Goal: Task Accomplishment & Management: Complete application form

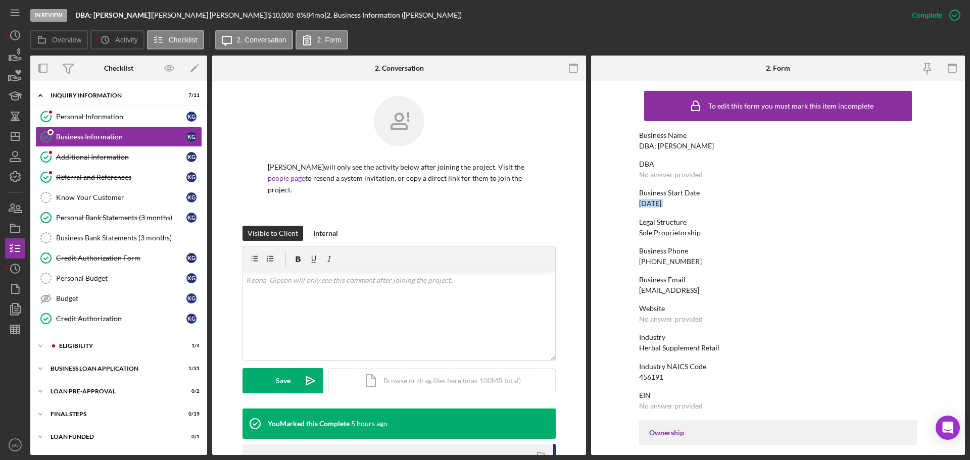
click at [670, 147] on div "DBA: [PERSON_NAME]" at bounding box center [676, 146] width 75 height 8
click at [672, 265] on div "[PHONE_NUMBER]" at bounding box center [670, 262] width 63 height 8
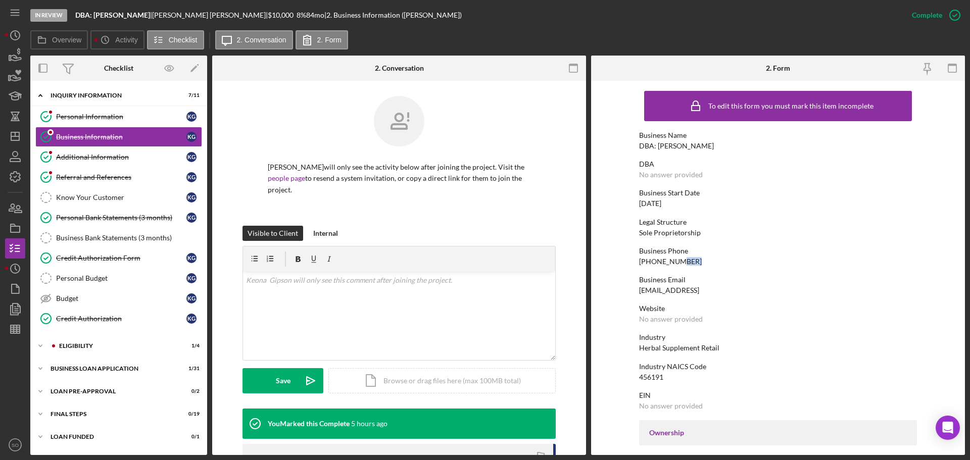
click at [672, 265] on div "[PHONE_NUMBER]" at bounding box center [670, 262] width 63 height 8
copy div "[PHONE_NUMBER]"
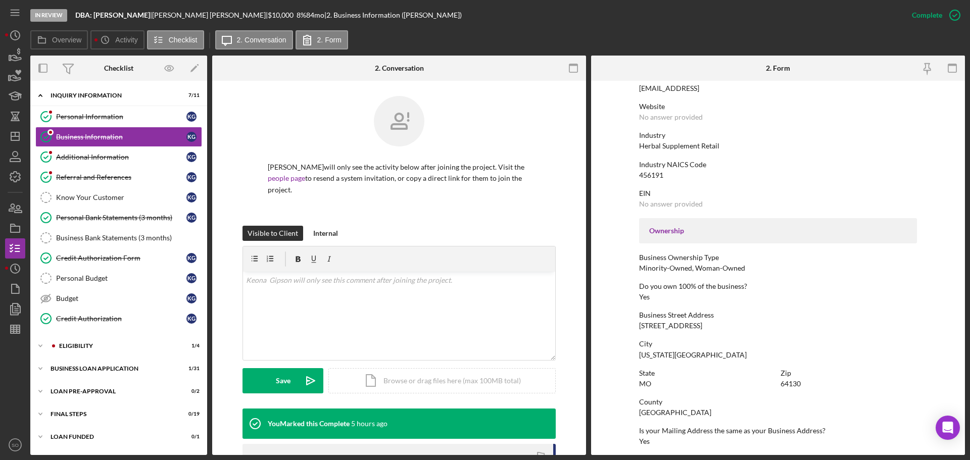
click at [661, 328] on div "[STREET_ADDRESS]" at bounding box center [670, 326] width 63 height 8
copy div "[STREET_ADDRESS]"
click at [665, 414] on div "[GEOGRAPHIC_DATA]" at bounding box center [675, 413] width 72 height 8
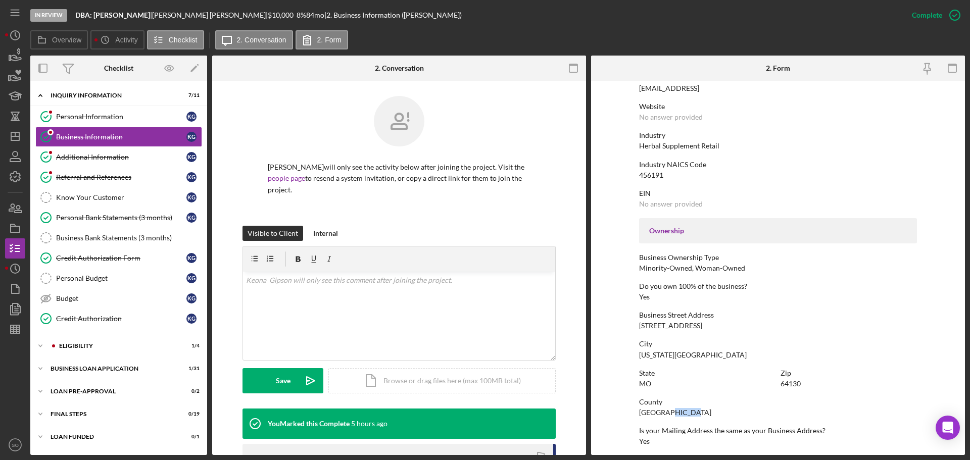
click at [665, 414] on div "[GEOGRAPHIC_DATA]" at bounding box center [675, 413] width 72 height 8
copy div "[GEOGRAPHIC_DATA]"
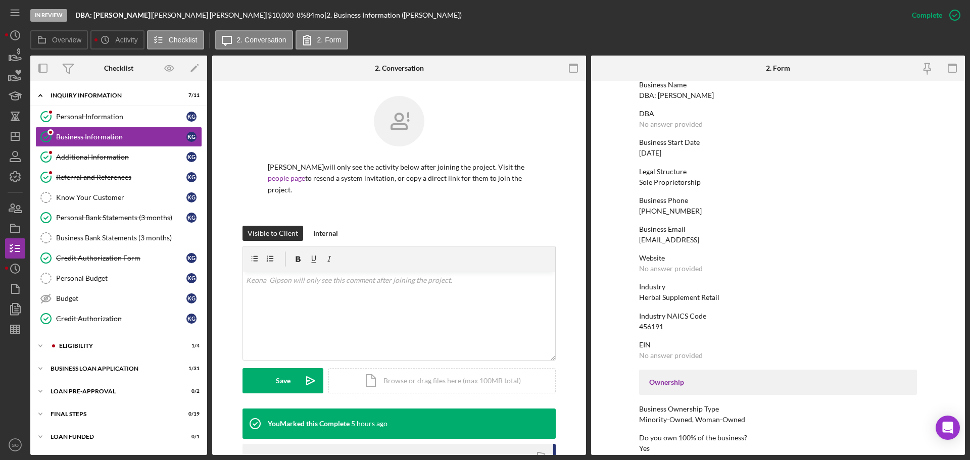
scroll to position [0, 0]
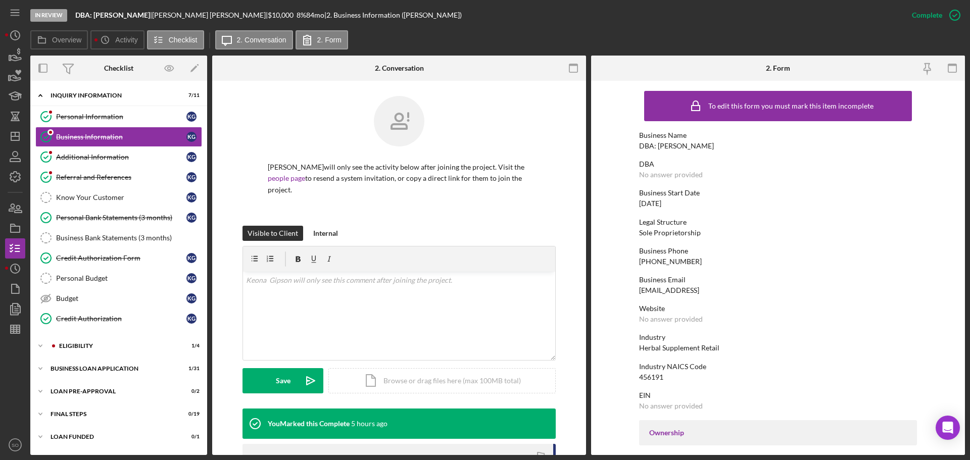
click at [679, 147] on div "DBA: [PERSON_NAME]" at bounding box center [676, 146] width 75 height 8
copy div "DBA: [PERSON_NAME]"
click at [650, 376] on div "456191" at bounding box center [651, 377] width 24 height 8
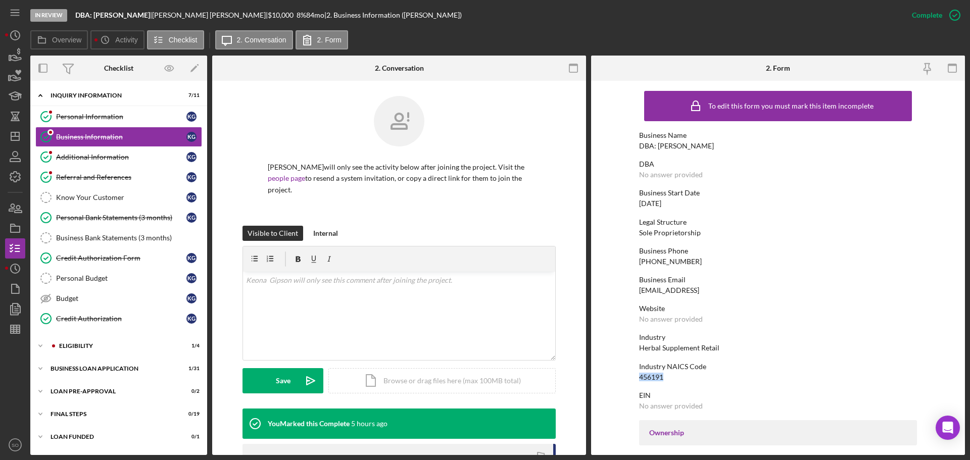
click at [650, 376] on div "456191" at bounding box center [651, 377] width 24 height 8
copy div "456191"
click at [649, 206] on div "[DATE]" at bounding box center [650, 203] width 22 height 8
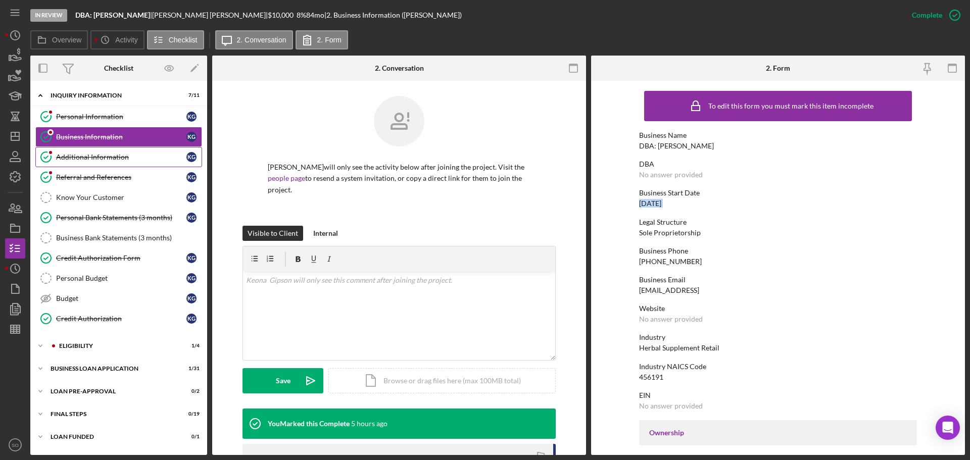
click at [116, 162] on link "Additional Information Additional Information K G" at bounding box center [118, 157] width 167 height 20
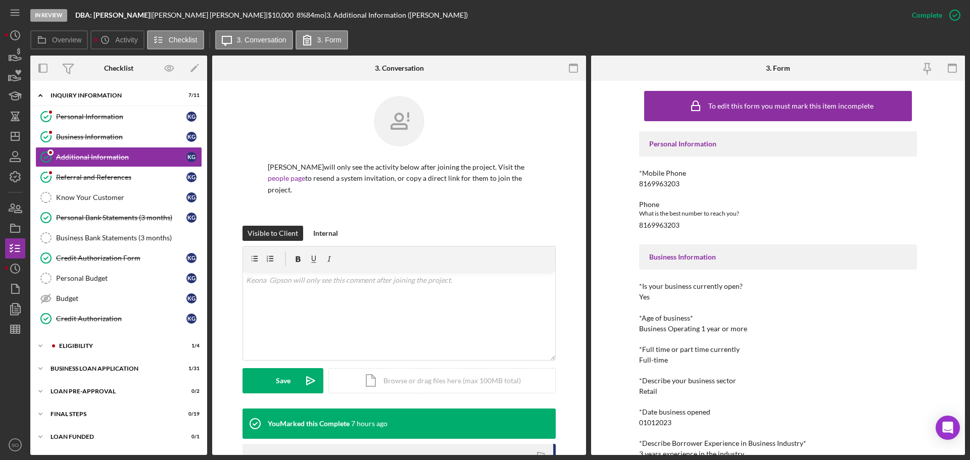
scroll to position [51, 0]
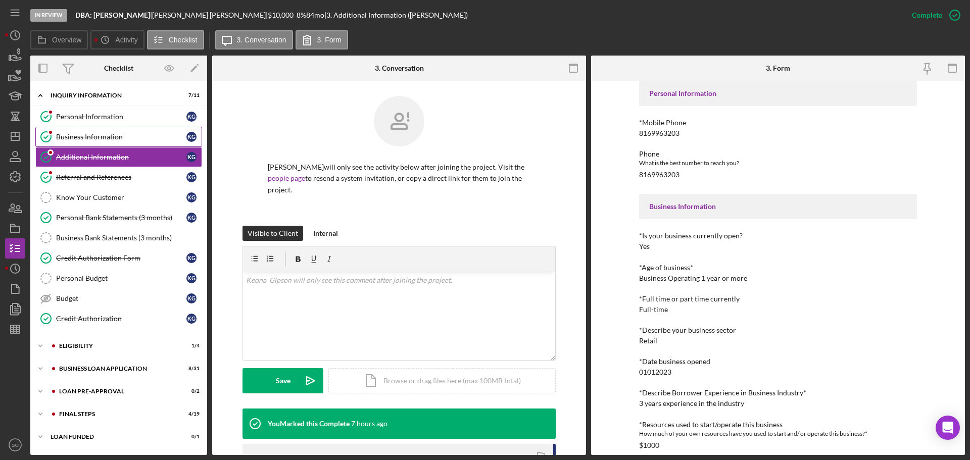
click at [124, 140] on div "Business Information" at bounding box center [121, 137] width 130 height 8
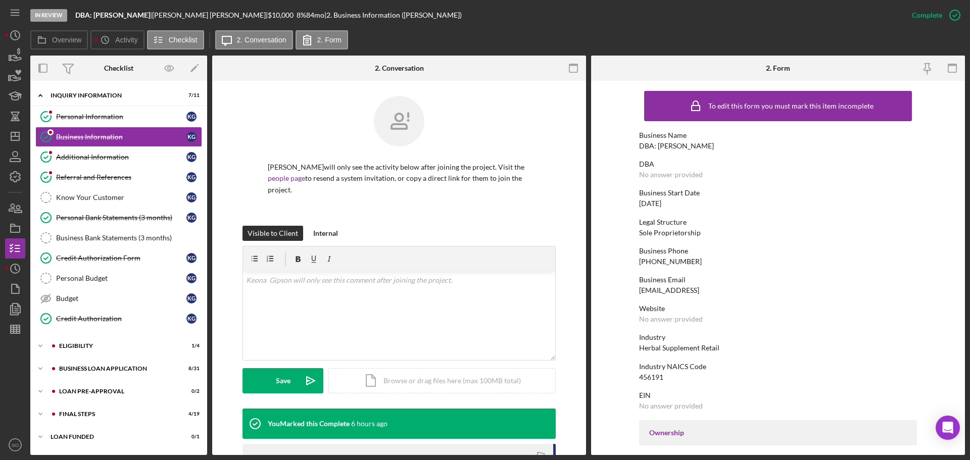
click at [665, 198] on div "Business Start Date [DATE]" at bounding box center [778, 198] width 278 height 19
copy div "[DATE]"
click at [88, 159] on div "Additional Information" at bounding box center [121, 157] width 130 height 8
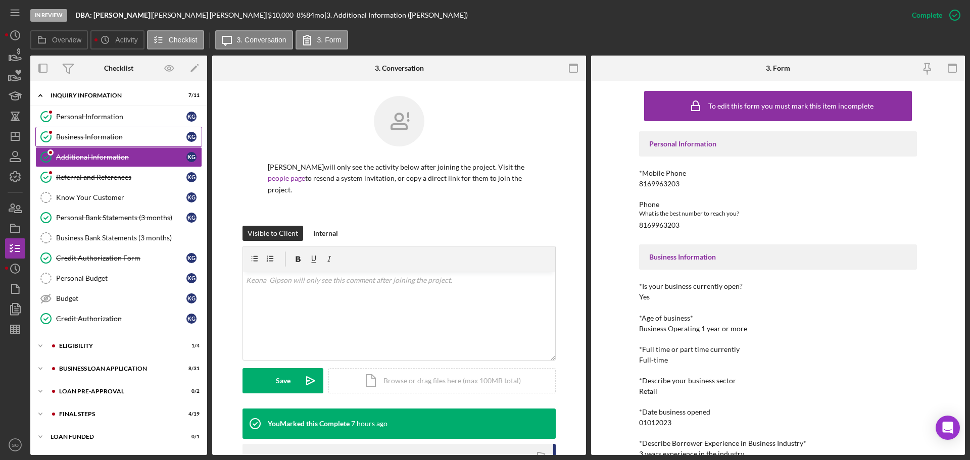
click at [91, 145] on link "Business Information Business Information K G" at bounding box center [118, 137] width 167 height 20
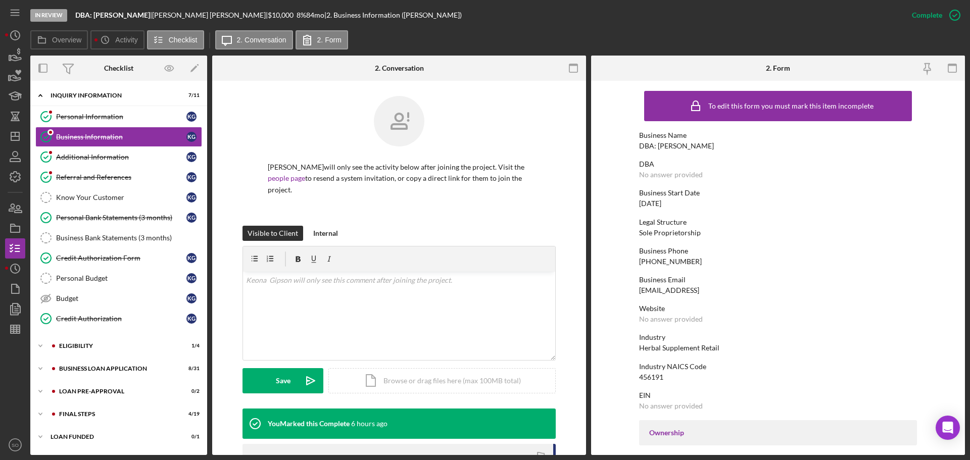
click at [685, 344] on div "Herbal Supplement Retail" at bounding box center [679, 348] width 80 height 8
copy div "Herbal Supplement Retail"
click at [63, 156] on div "Additional Information" at bounding box center [121, 157] width 130 height 8
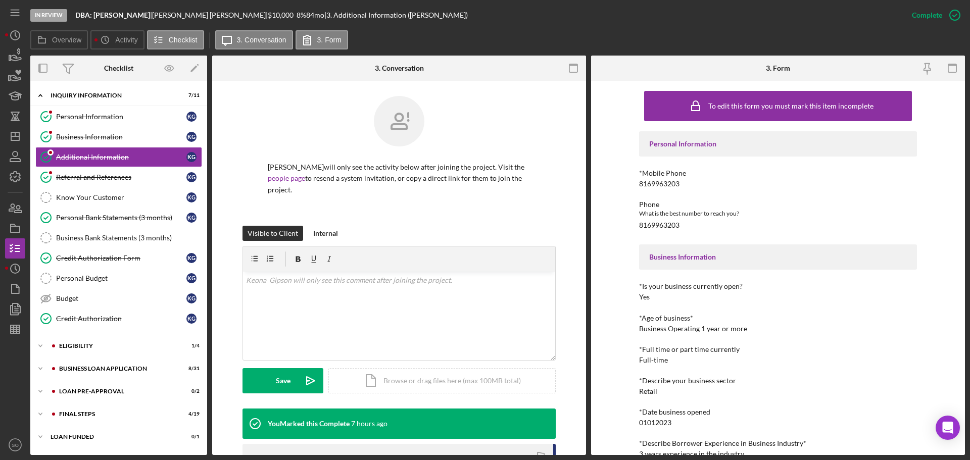
scroll to position [51, 0]
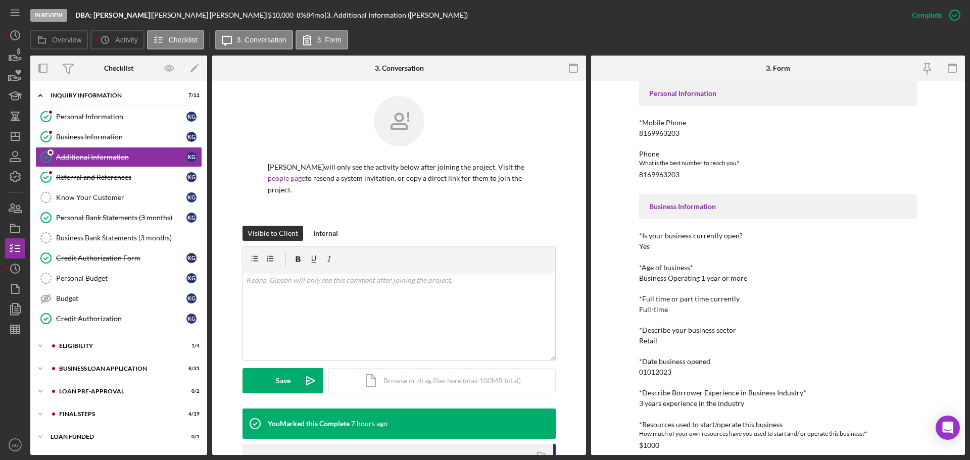
click at [658, 404] on div "3 years experience in the industry" at bounding box center [691, 403] width 105 height 8
copy div "3 years experience in the industry"
click at [122, 254] on div "Credit Authorization Form" at bounding box center [121, 258] width 130 height 8
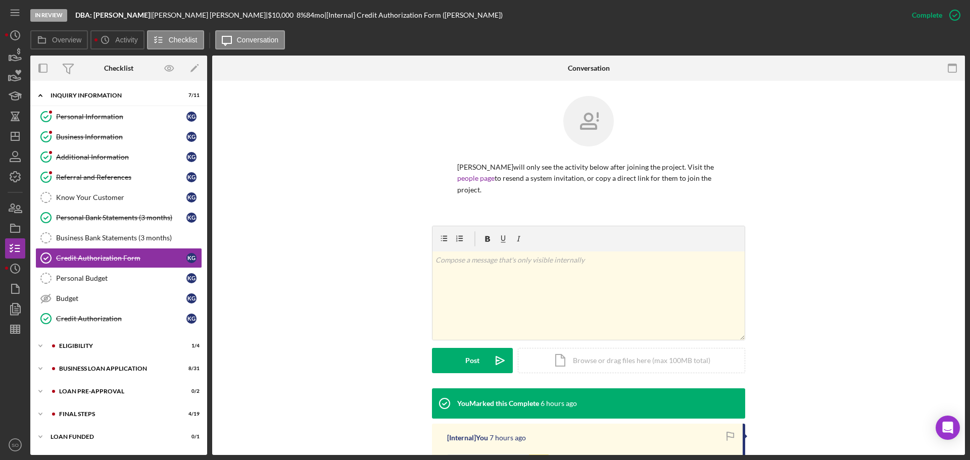
scroll to position [152, 0]
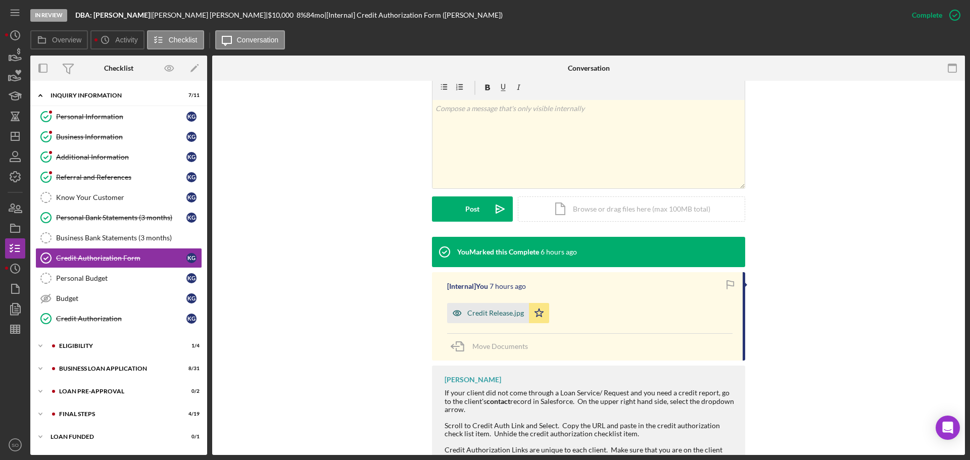
click at [489, 308] on div "Credit Release.jpg" at bounding box center [488, 313] width 82 height 20
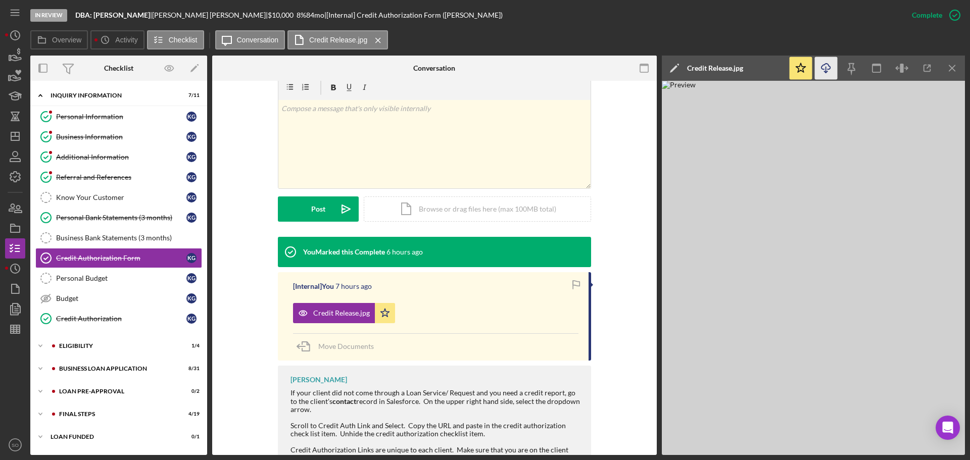
click at [820, 72] on icon "Icon/Download" at bounding box center [826, 68] width 23 height 23
click at [87, 132] on link "Business Information Business Information K G" at bounding box center [118, 137] width 167 height 20
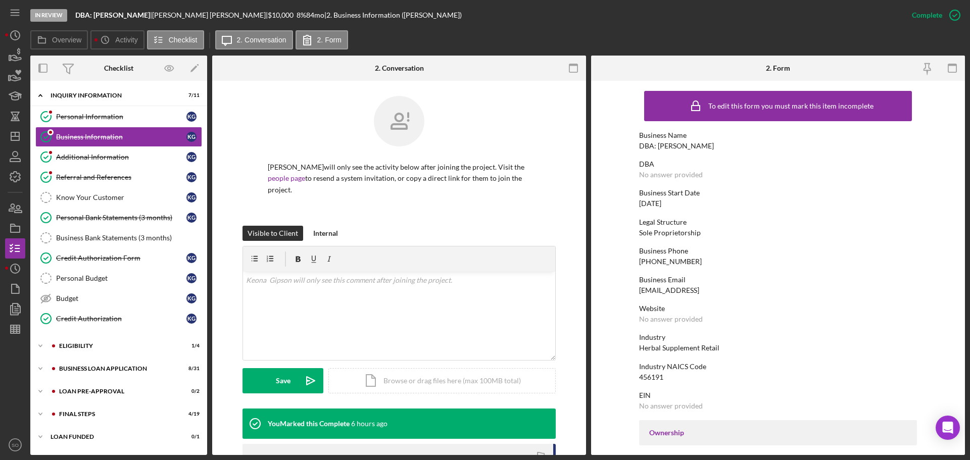
scroll to position [202, 0]
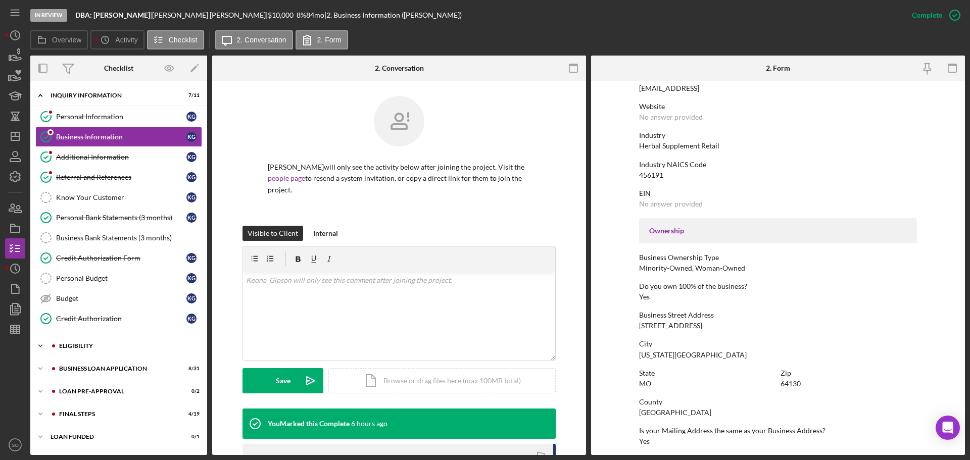
click at [73, 343] on div "Icon/Expander ELIGIBILITY 1 / 4" at bounding box center [118, 346] width 177 height 20
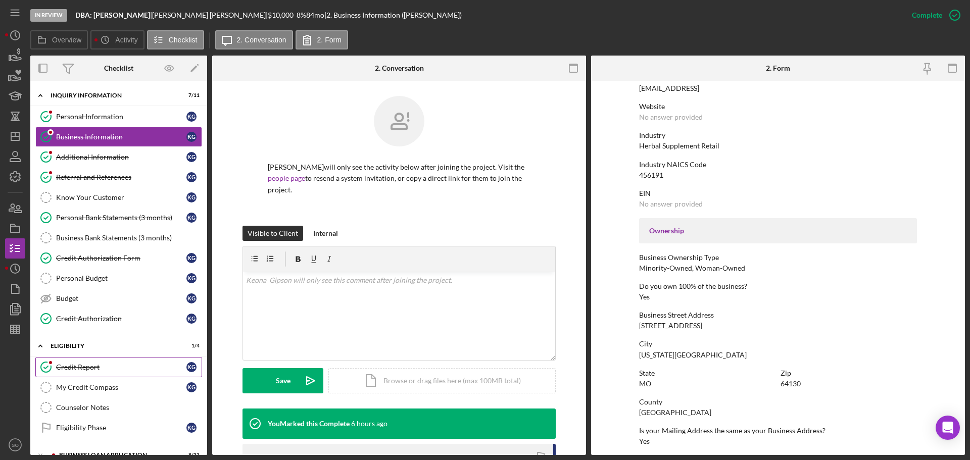
click at [80, 369] on div "Credit Report" at bounding box center [121, 367] width 130 height 8
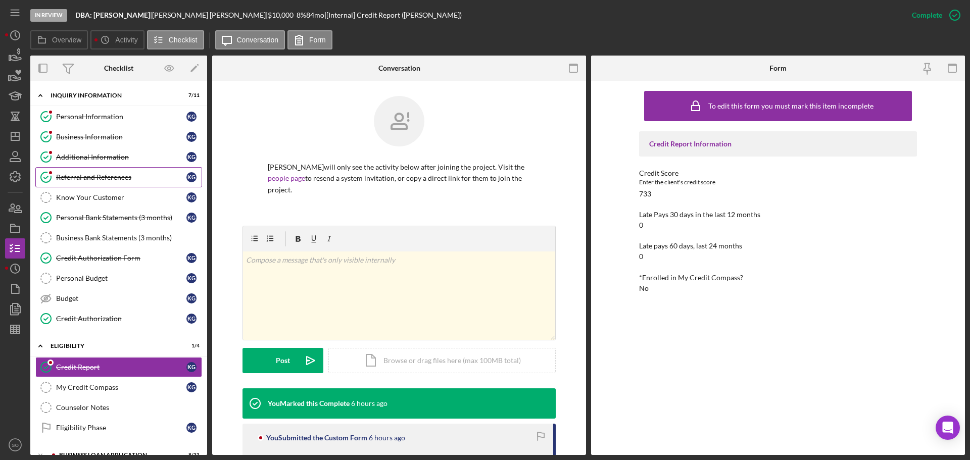
click at [84, 181] on div "Referral and References" at bounding box center [121, 177] width 130 height 8
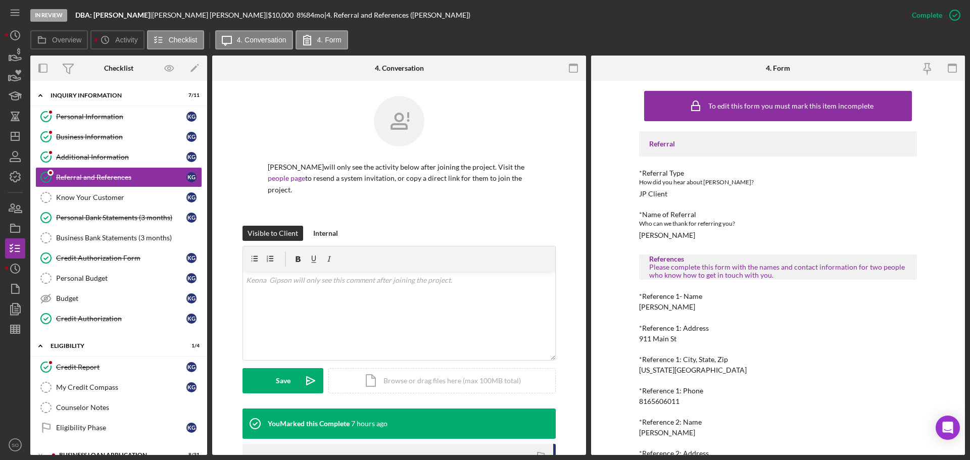
scroll to position [51, 0]
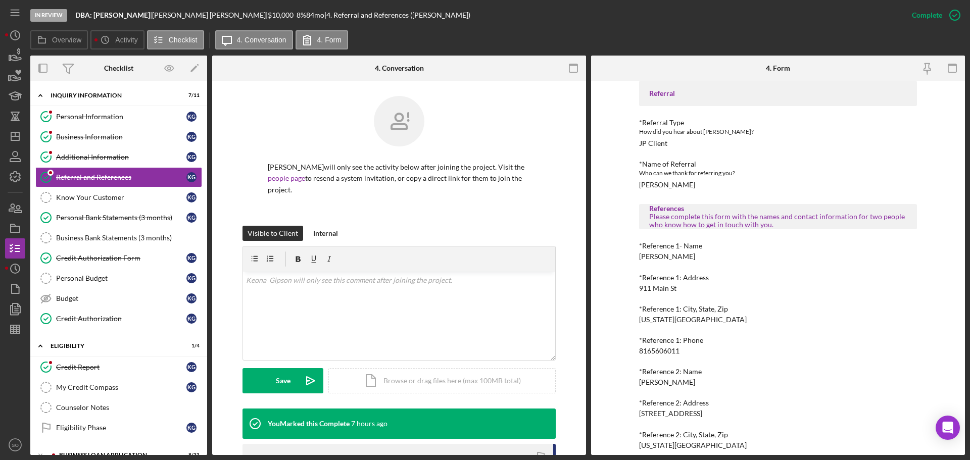
click at [649, 183] on div "[PERSON_NAME]" at bounding box center [667, 185] width 56 height 8
copy div "[PERSON_NAME]"
click at [665, 348] on div "8165606011" at bounding box center [659, 351] width 40 height 8
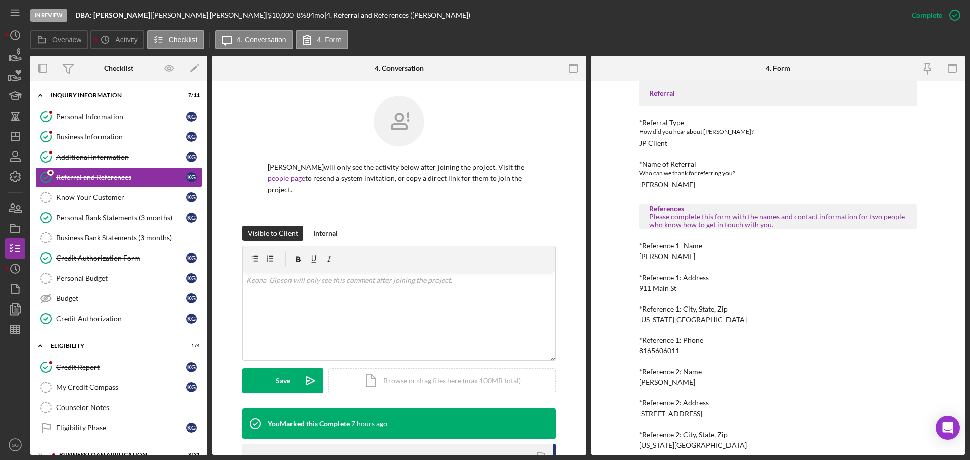
click at [665, 348] on div "8165606011" at bounding box center [659, 351] width 40 height 8
copy div "8165606011"
click at [666, 381] on div "[PERSON_NAME]" at bounding box center [667, 382] width 56 height 8
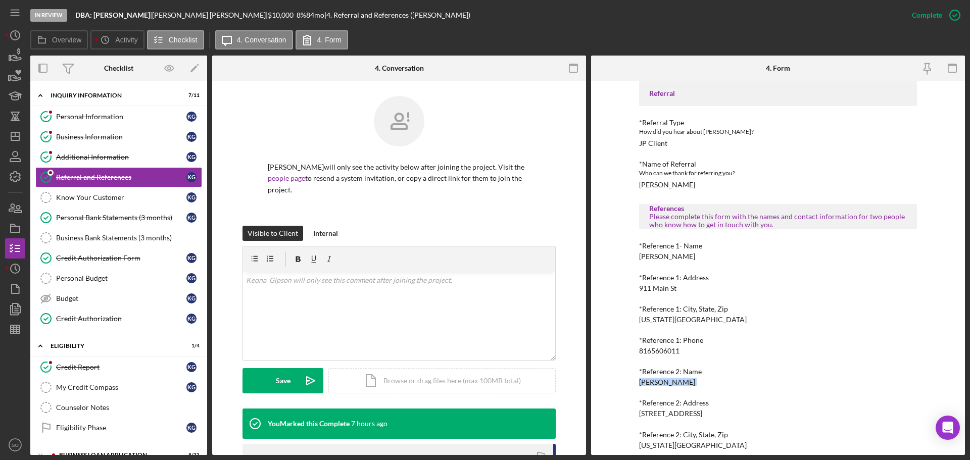
click at [666, 381] on div "[PERSON_NAME]" at bounding box center [667, 382] width 56 height 8
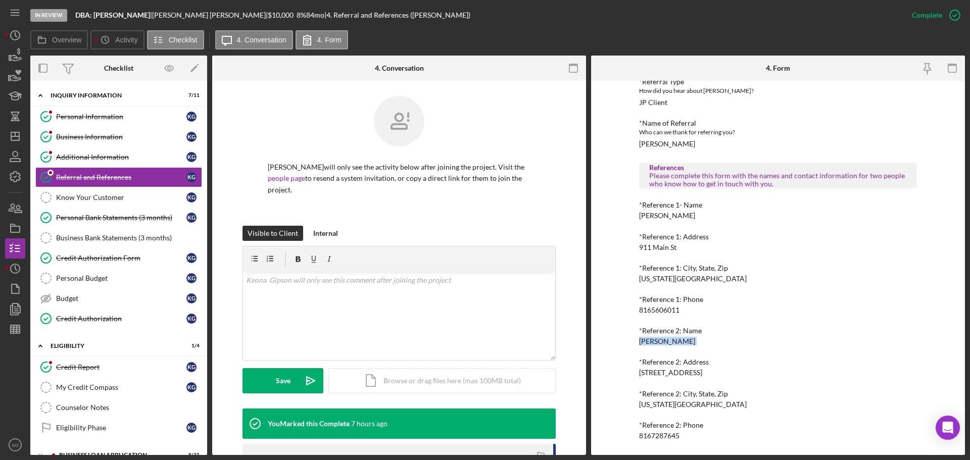
click at [656, 433] on div "8167287645" at bounding box center [659, 436] width 40 height 8
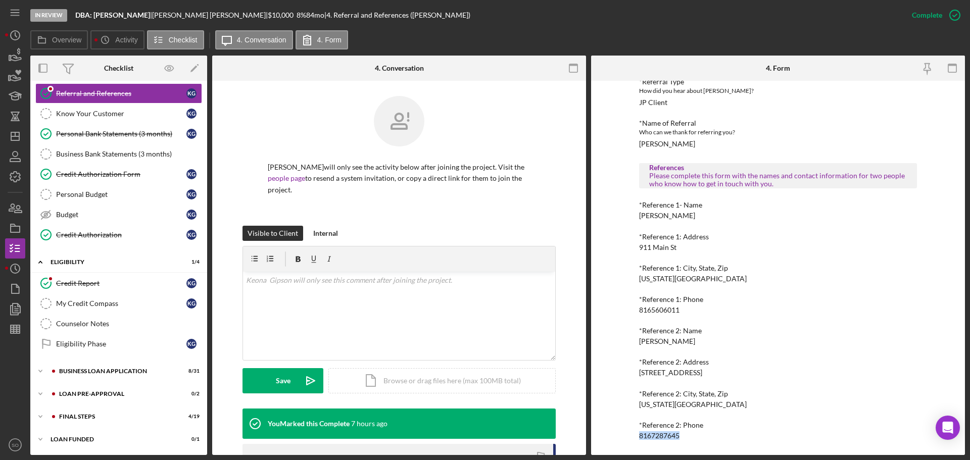
drag, startPoint x: 94, startPoint y: 410, endPoint x: 99, endPoint y: 407, distance: 6.2
click at [95, 411] on div "Icon/Expander FINAL STEPS 4 / 19" at bounding box center [118, 417] width 177 height 20
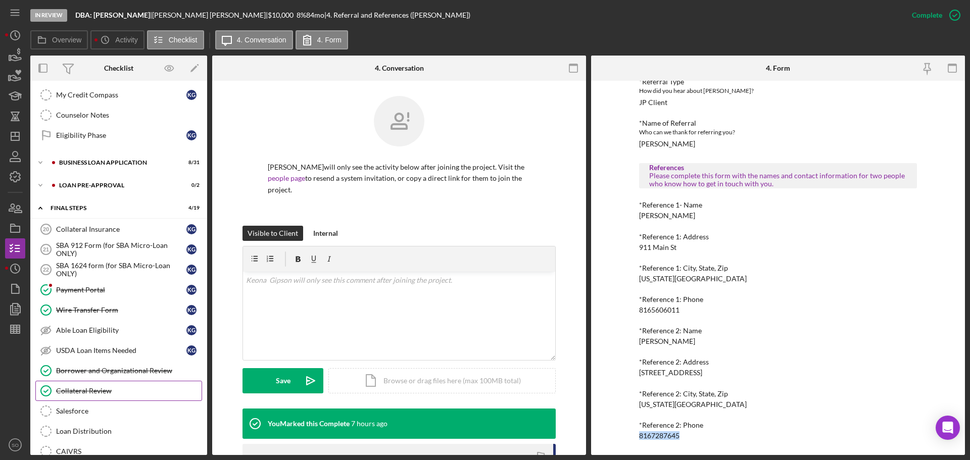
scroll to position [191, 0]
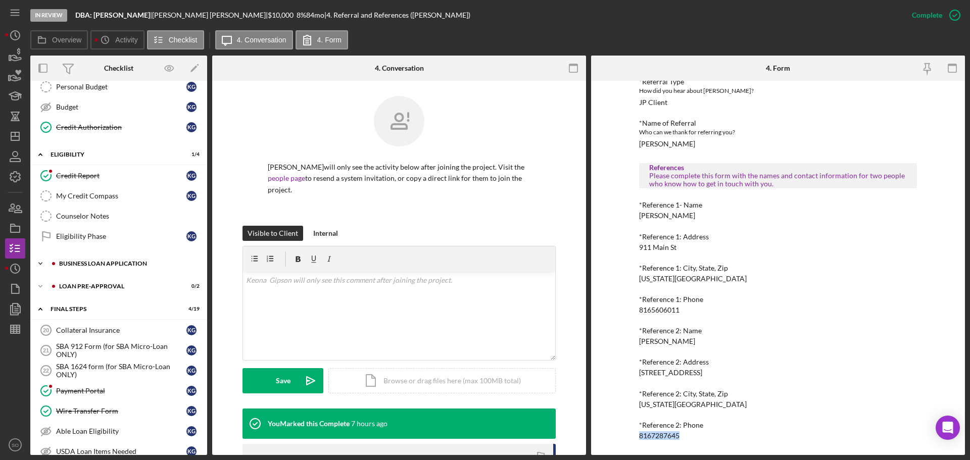
click at [93, 264] on div "BUSINESS LOAN APPLICATION" at bounding box center [126, 264] width 135 height 6
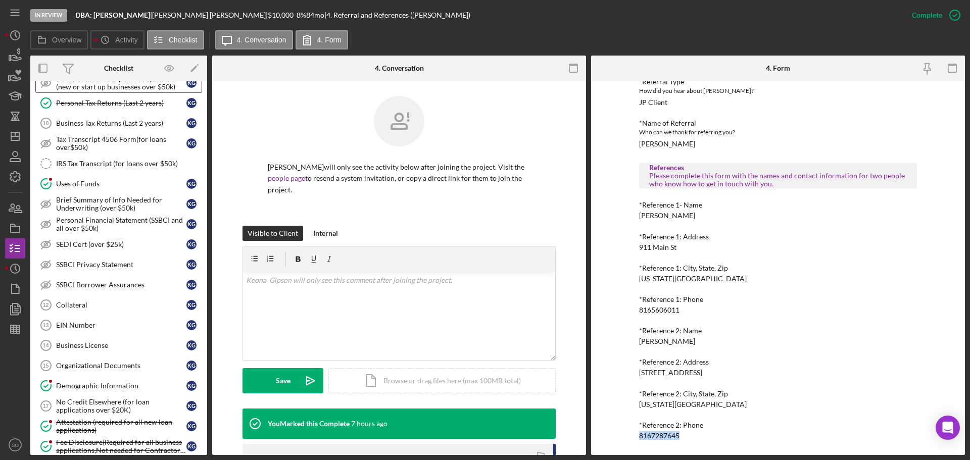
scroll to position [595, 0]
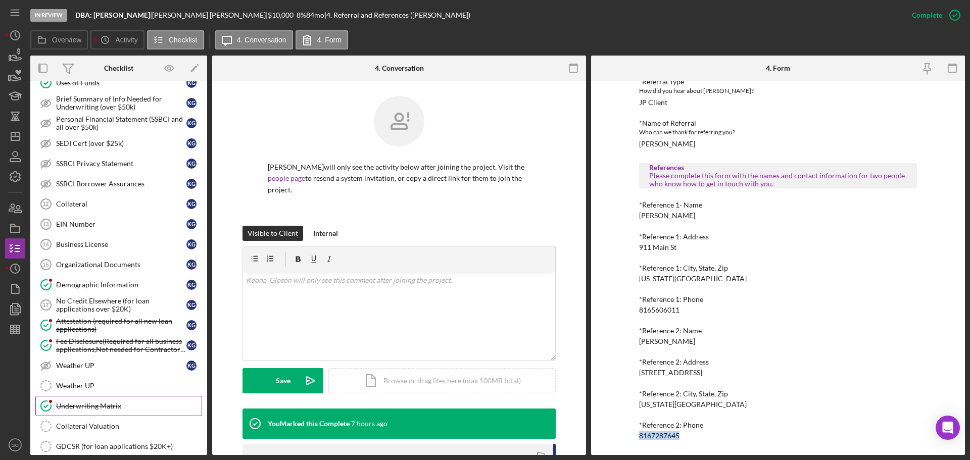
click at [118, 400] on link "Underwriting Matrix Underwriting Matrix" at bounding box center [118, 406] width 167 height 20
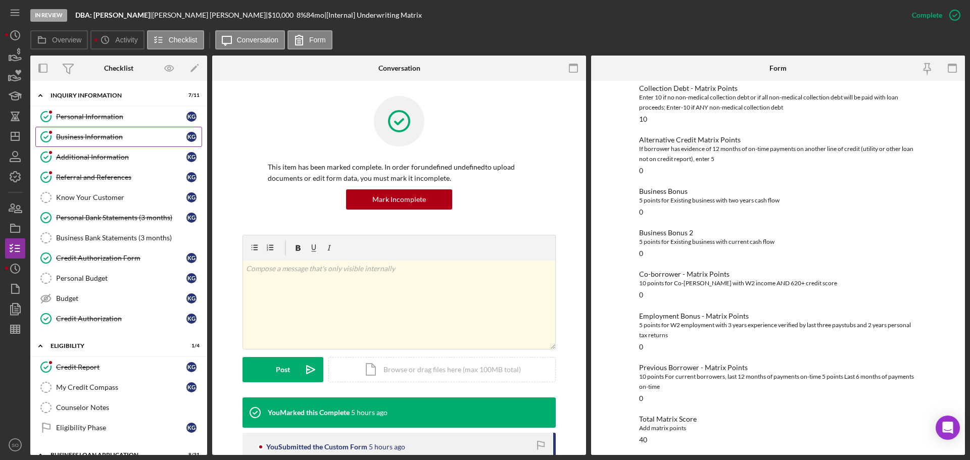
click at [97, 139] on div "Business Information" at bounding box center [121, 137] width 130 height 8
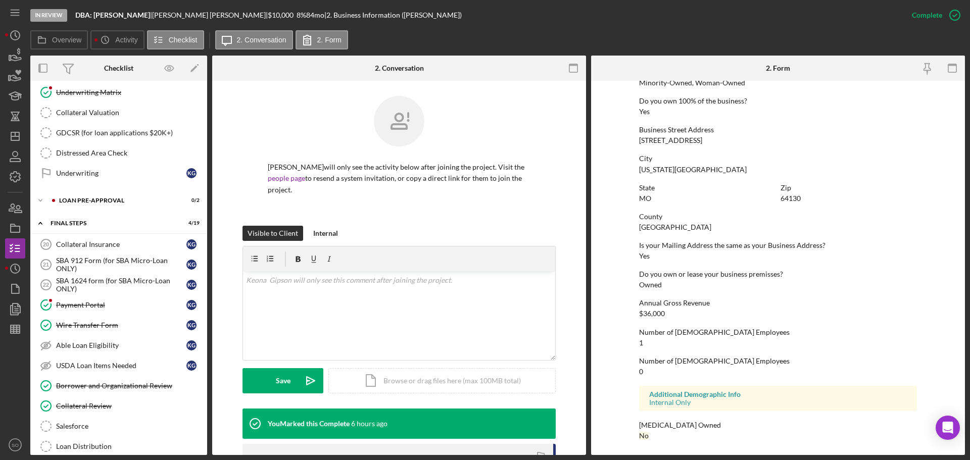
scroll to position [960, 0]
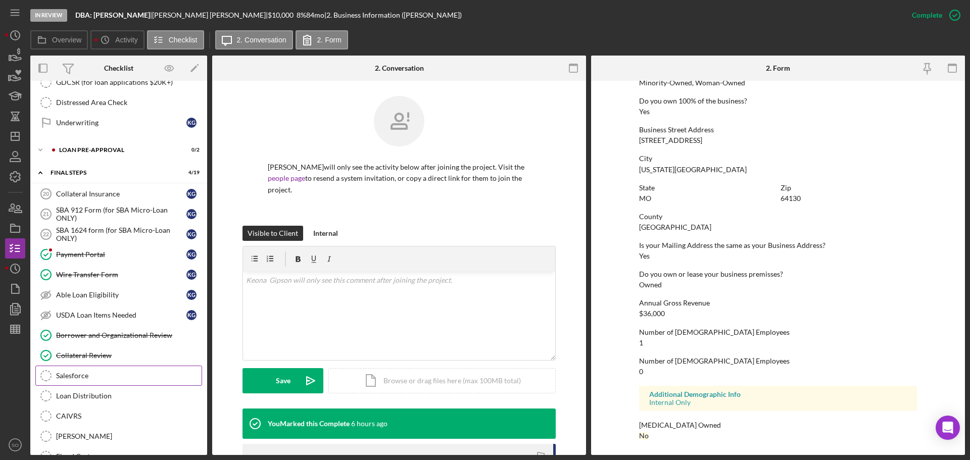
click at [84, 372] on div "Salesforce" at bounding box center [128, 376] width 145 height 8
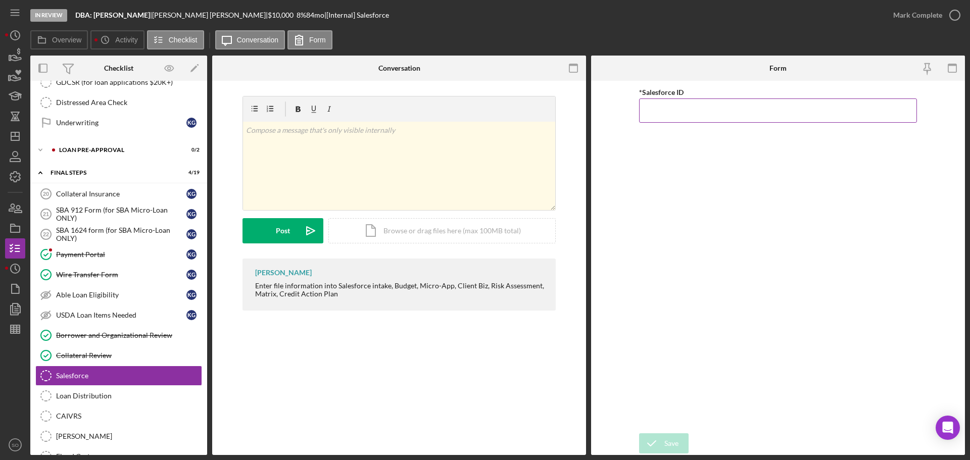
click at [658, 109] on input "*Salesforce ID" at bounding box center [778, 110] width 278 height 24
paste input "a0wPC000002IoWfYAK"
type input "a0wPC000002IoWfYAK"
click at [667, 446] on div "Save" at bounding box center [671, 443] width 14 height 20
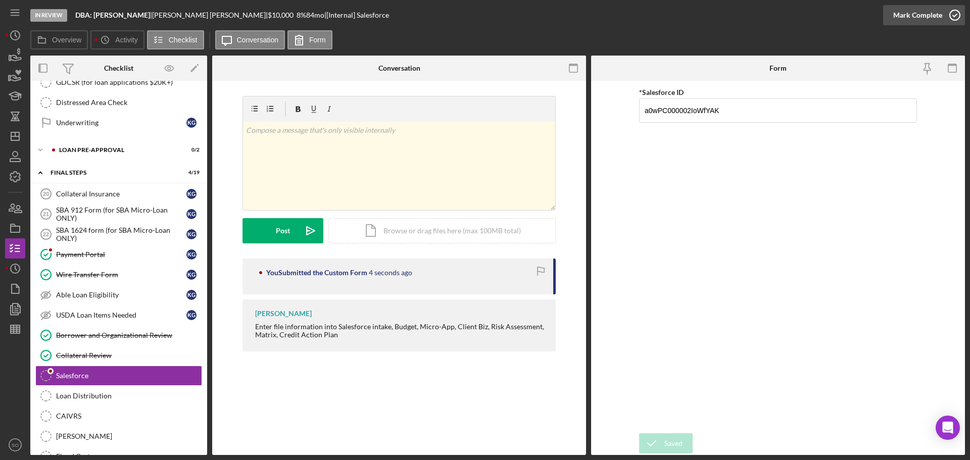
click at [901, 18] on div "Mark Complete" at bounding box center [917, 15] width 49 height 20
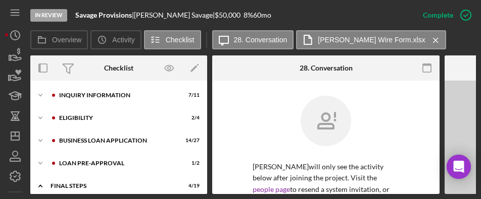
click at [413, 24] on div "In Review Savage Provisions | Genevieve Savage | $50,000 $50,000 8 % 60 mo" at bounding box center [221, 15] width 382 height 30
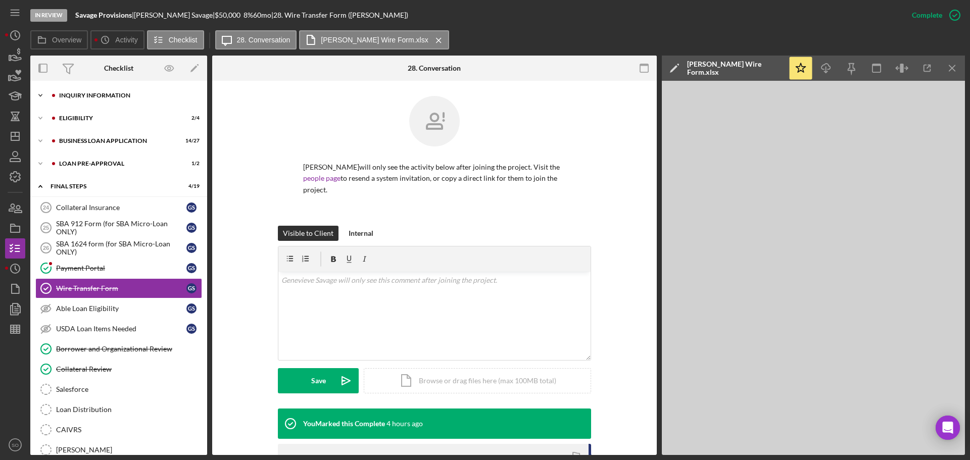
click at [95, 95] on div "INQUIRY INFORMATION" at bounding box center [126, 95] width 135 height 6
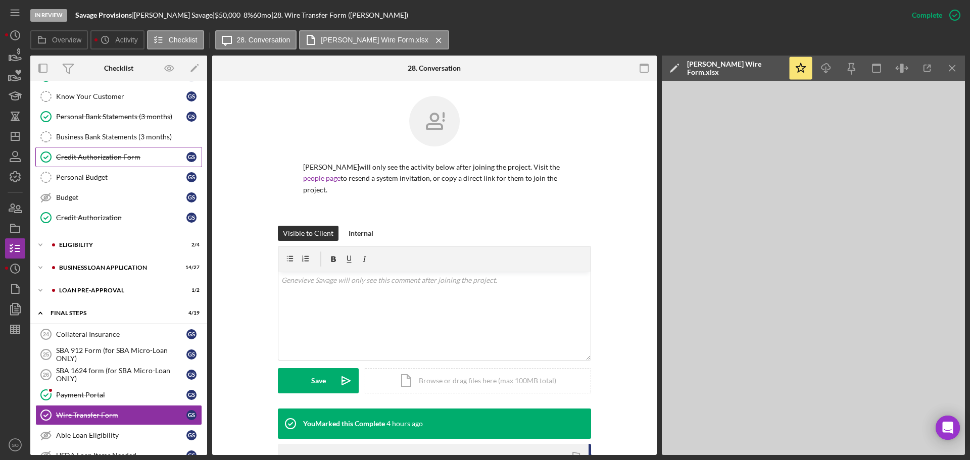
scroll to position [152, 0]
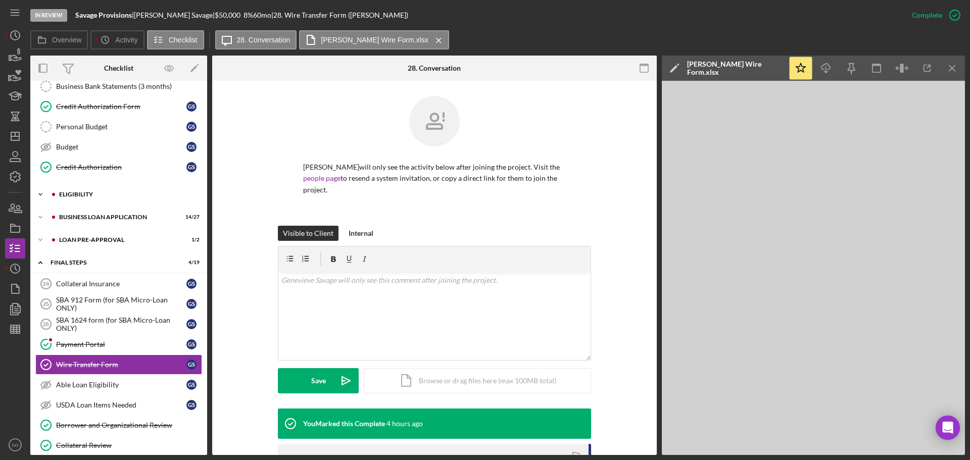
click at [101, 195] on div "ELIGIBILITY" at bounding box center [126, 194] width 135 height 6
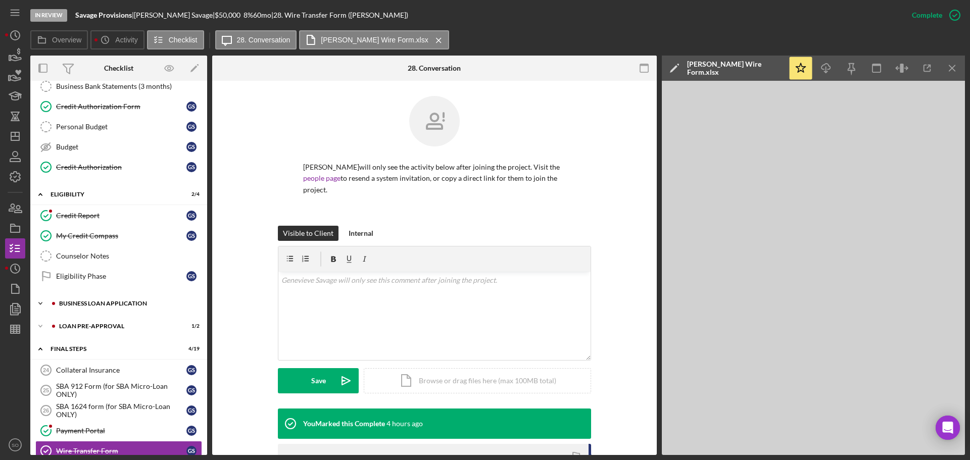
click at [130, 199] on div "Icon/Expander BUSINESS LOAN APPLICATION 14 / 27" at bounding box center [118, 303] width 177 height 20
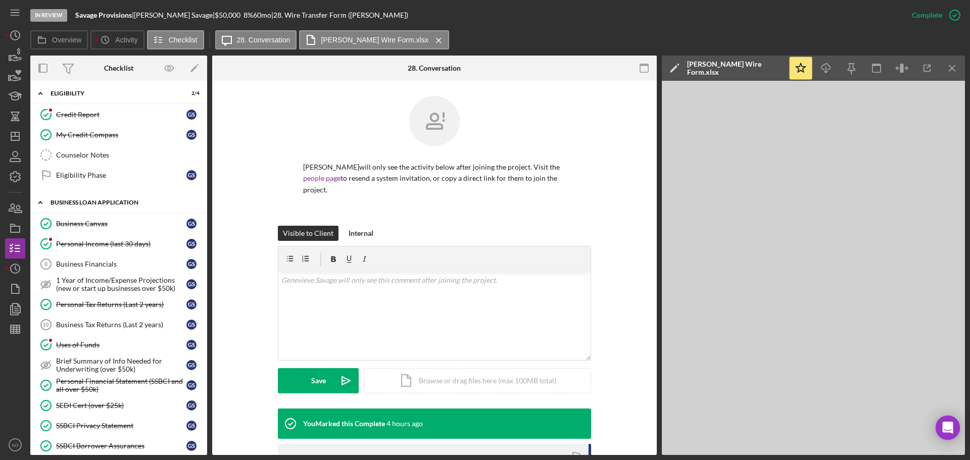
scroll to position [303, 0]
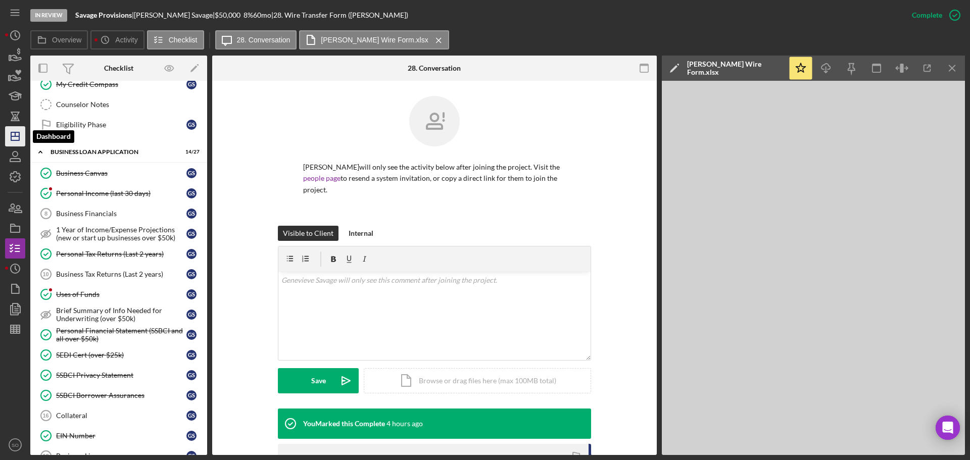
click at [17, 140] on icon "Icon/Dashboard" at bounding box center [15, 136] width 25 height 25
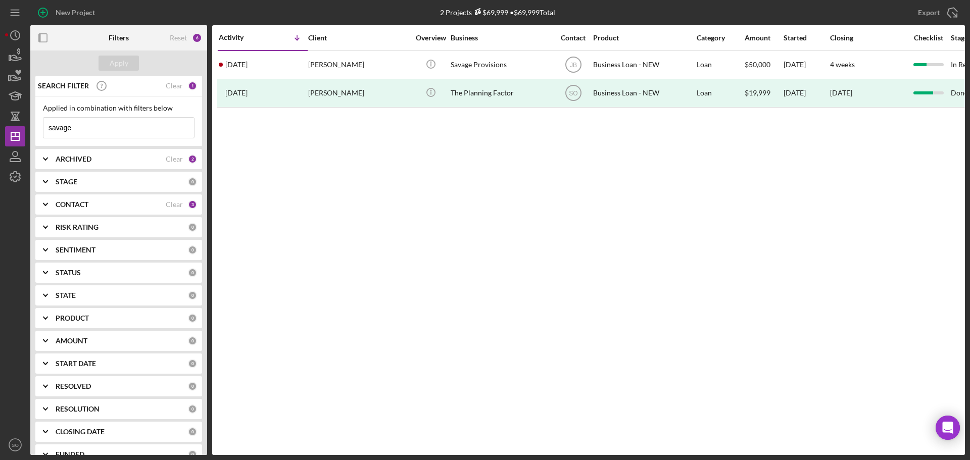
click at [93, 128] on input "savage" at bounding box center [118, 128] width 150 height 20
type input "keona"
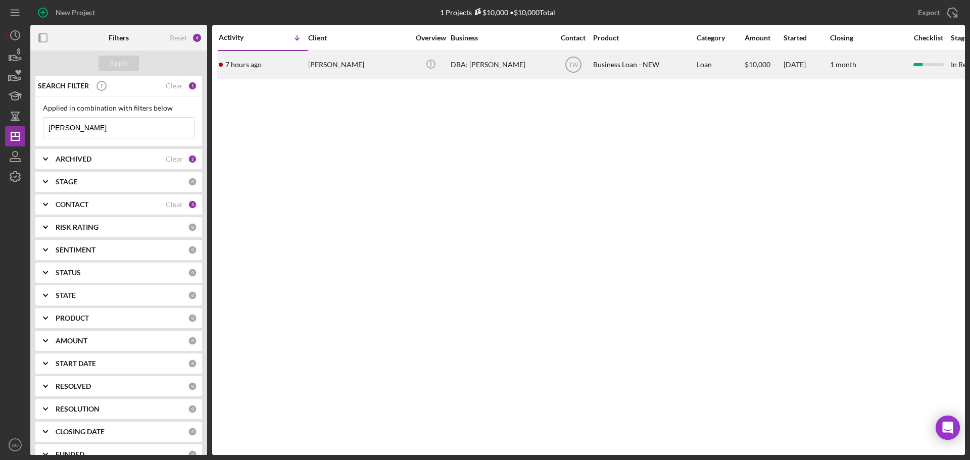
click at [317, 71] on div "[PERSON_NAME]" at bounding box center [358, 65] width 101 height 27
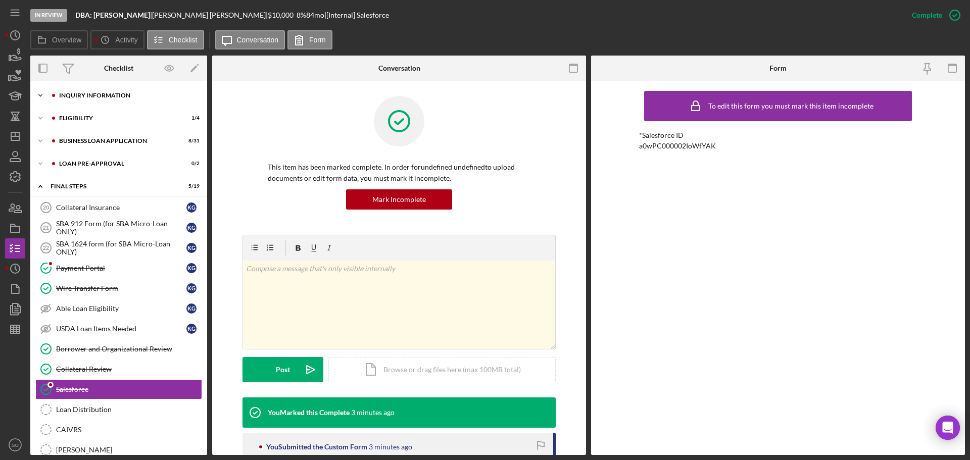
click at [94, 98] on div "Icon/Expander INQUIRY INFORMATION 7 / 11" at bounding box center [118, 95] width 177 height 20
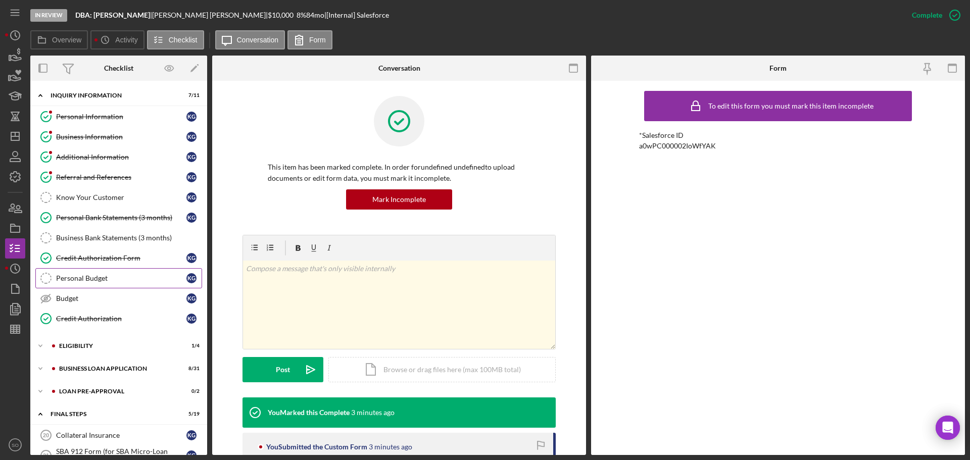
click at [100, 199] on link "Personal Budget Personal Budget K G" at bounding box center [118, 278] width 167 height 20
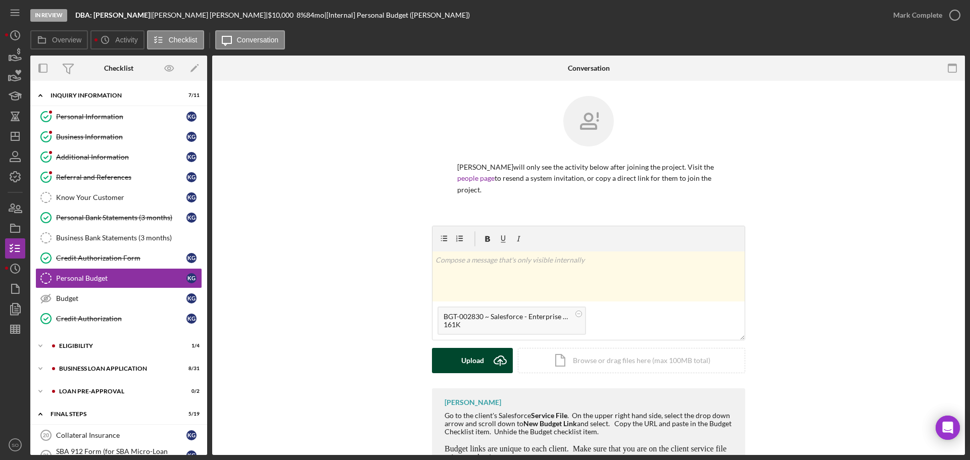
click at [462, 199] on div "Upload" at bounding box center [472, 360] width 23 height 25
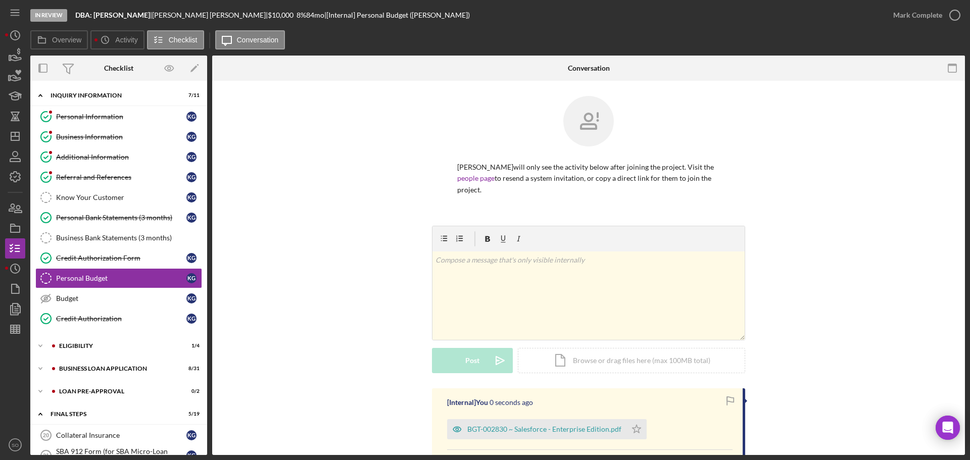
scroll to position [133, 0]
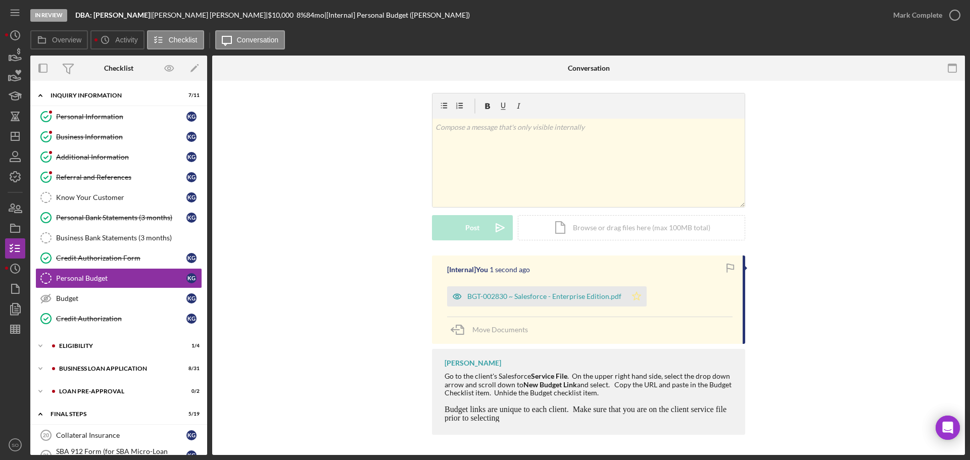
click at [480, 199] on icon "Icon/Star" at bounding box center [636, 296] width 20 height 20
click at [480, 22] on div "Mark Complete" at bounding box center [917, 15] width 49 height 20
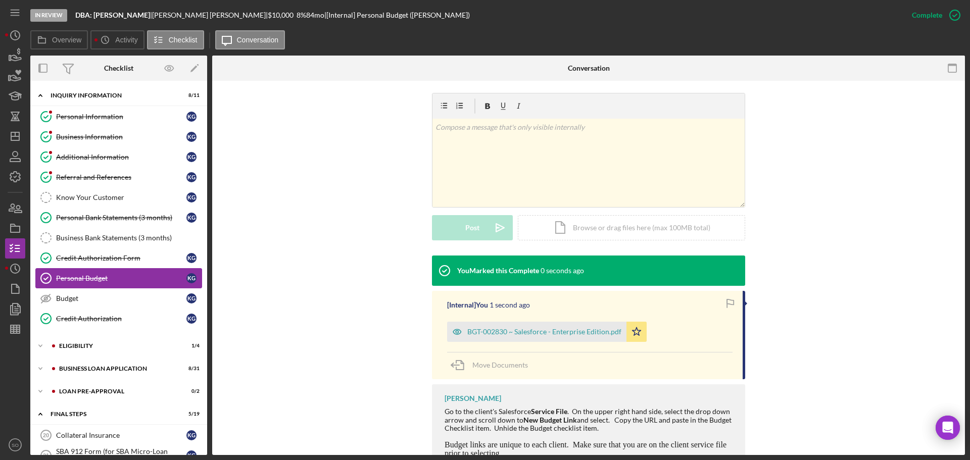
drag, startPoint x: 86, startPoint y: 296, endPoint x: 168, endPoint y: 286, distance: 82.0
click at [87, 199] on div "Budget" at bounding box center [121, 298] width 130 height 8
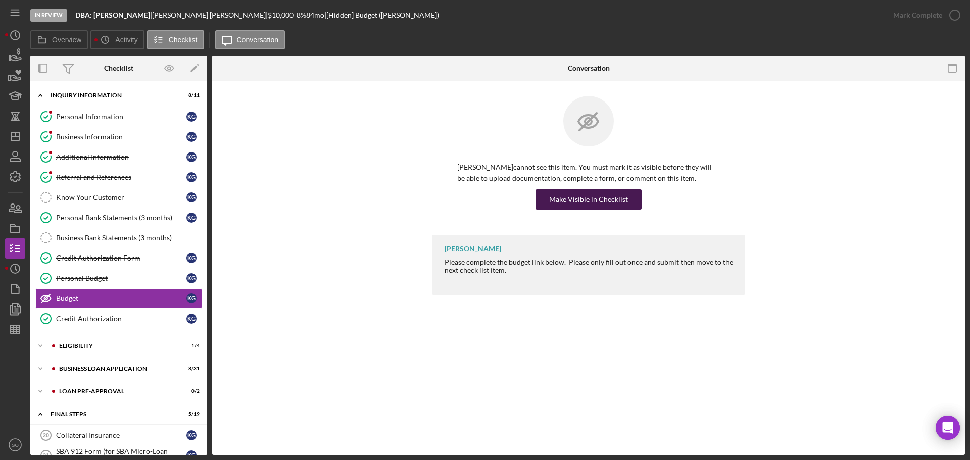
click at [480, 199] on div "Make Visible in Checklist" at bounding box center [588, 199] width 79 height 20
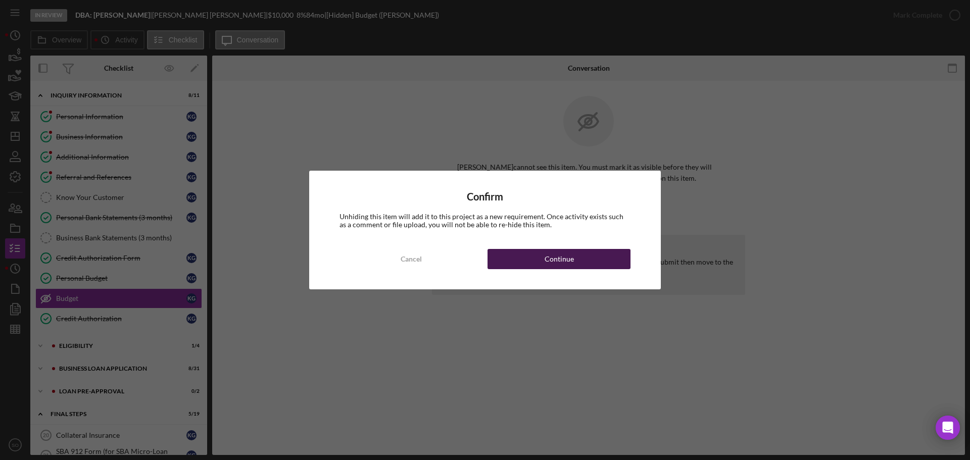
click at [480, 199] on button "Continue" at bounding box center [558, 259] width 143 height 20
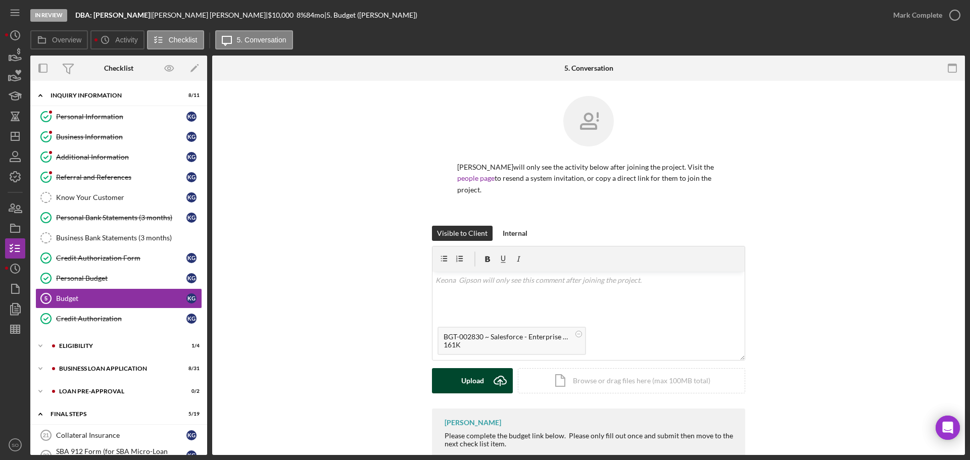
click at [457, 199] on button "Upload Icon/Upload" at bounding box center [472, 380] width 81 height 25
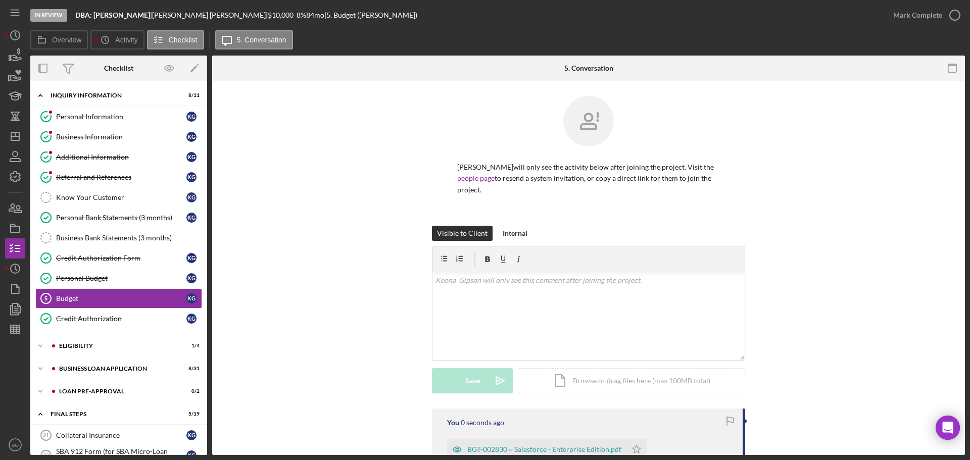
scroll to position [128, 0]
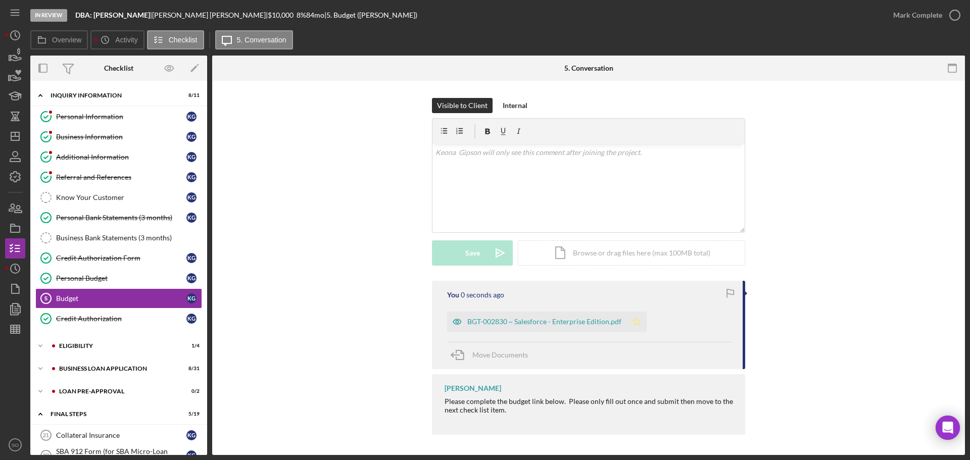
click at [480, 199] on icon "Icon/Star" at bounding box center [636, 322] width 20 height 20
click at [480, 15] on div "Mark Complete" at bounding box center [917, 15] width 49 height 20
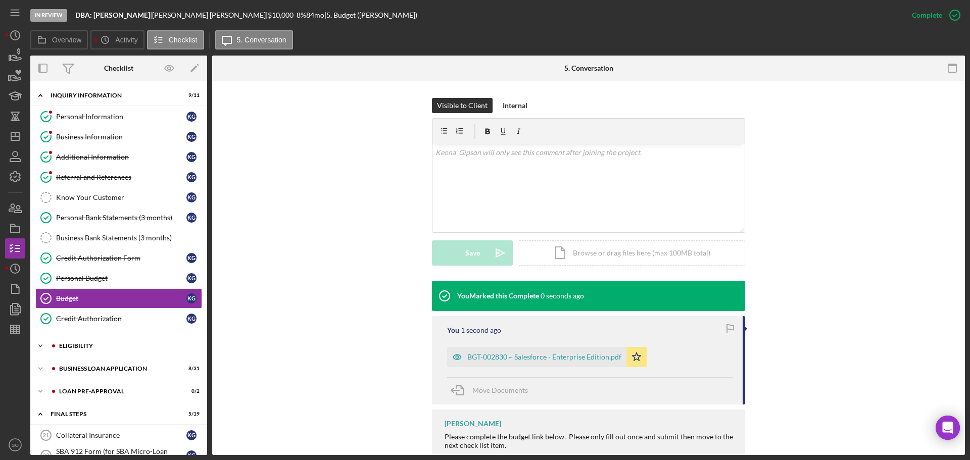
click at [101, 199] on div "ELIGIBILITY" at bounding box center [126, 346] width 135 height 6
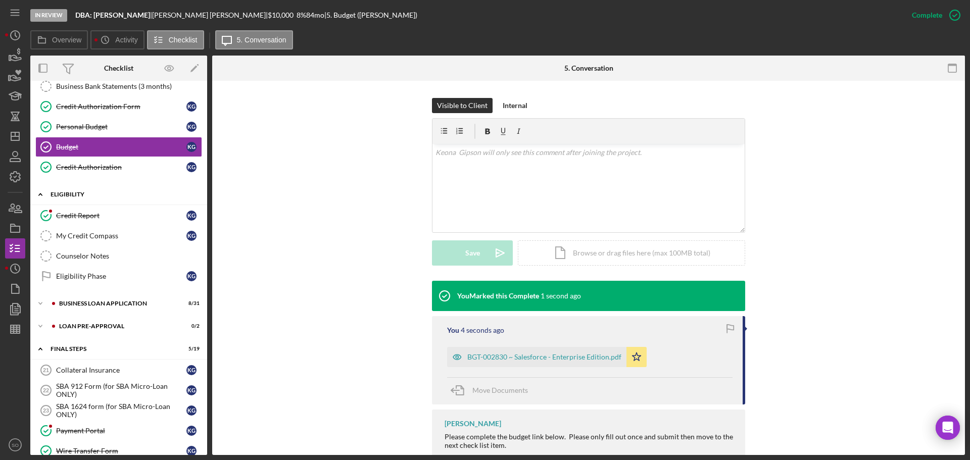
scroll to position [202, 0]
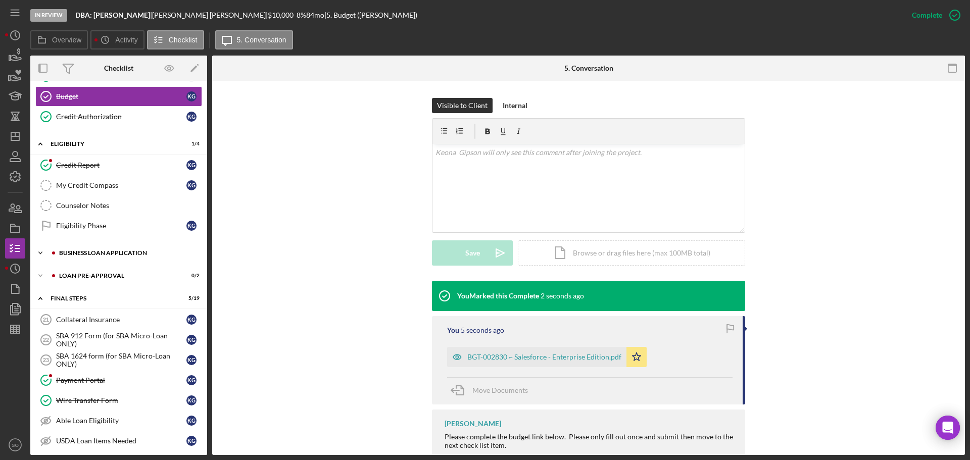
click at [107, 199] on div "Icon/Expander BUSINESS LOAN APPLICATION 8 / 31" at bounding box center [118, 253] width 177 height 20
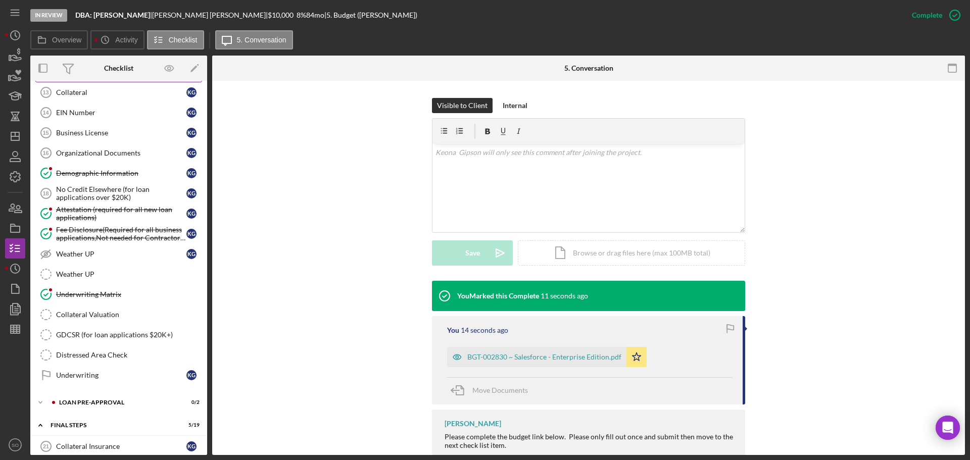
scroll to position [859, 0]
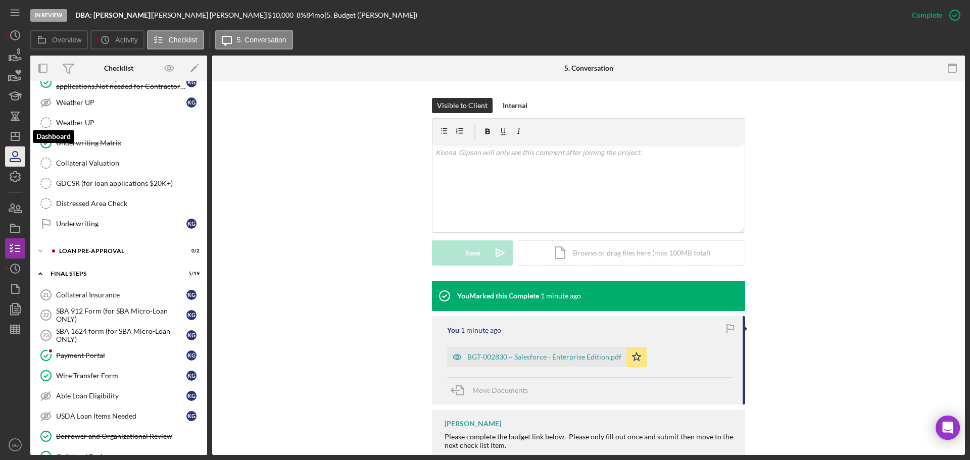
drag, startPoint x: 12, startPoint y: 141, endPoint x: 14, endPoint y: 149, distance: 8.7
click at [12, 140] on polygon "button" at bounding box center [15, 136] width 8 height 8
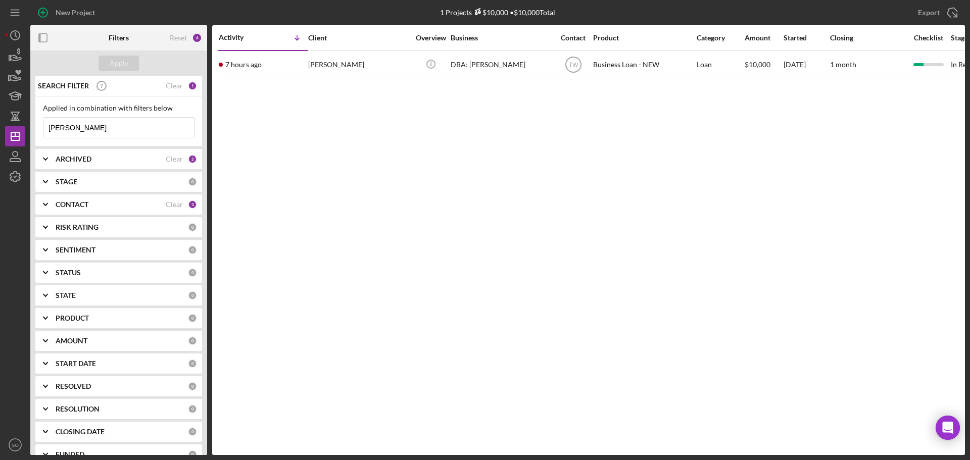
drag, startPoint x: 93, startPoint y: 132, endPoint x: 34, endPoint y: 130, distance: 59.1
click at [38, 125] on div "Applied in combination with filters below keona Icon/Menu Close" at bounding box center [118, 121] width 167 height 50
type input "savage"
click at [127, 58] on div "Apply" at bounding box center [119, 63] width 19 height 15
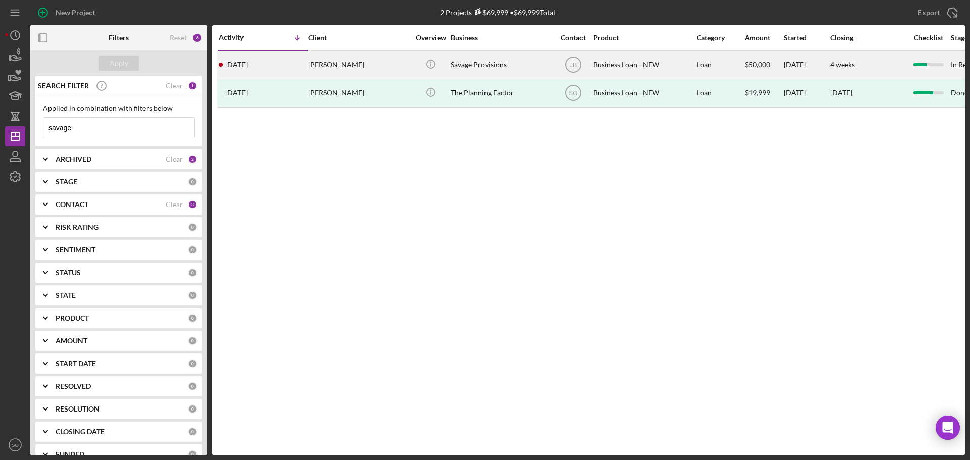
click at [361, 75] on div "Genevieve Savage" at bounding box center [358, 65] width 101 height 27
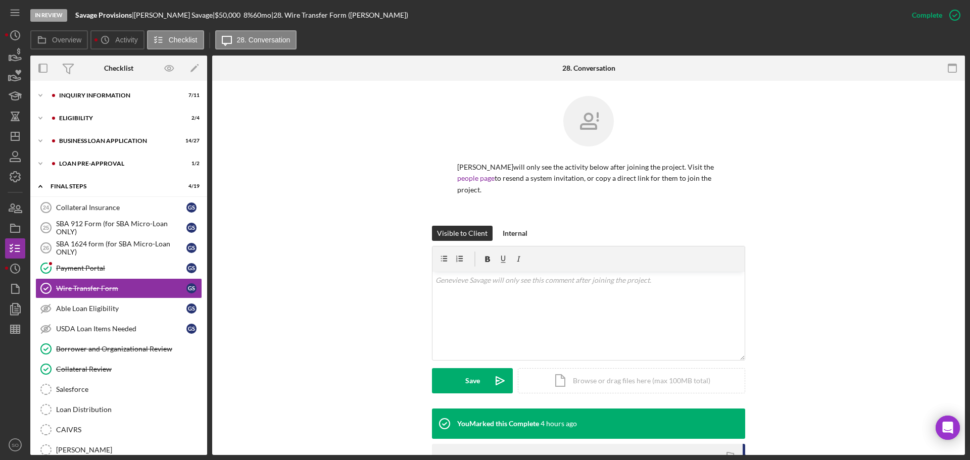
scroll to position [20, 0]
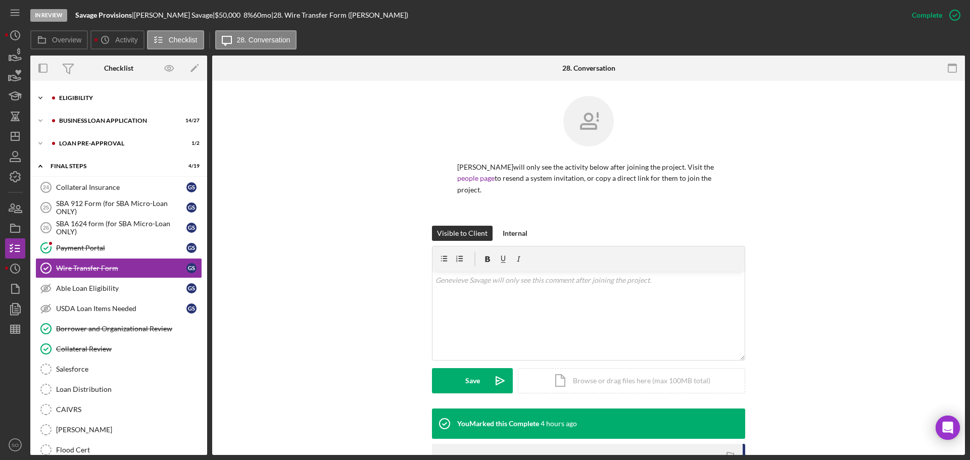
click at [84, 104] on div "Icon/Expander ELIGIBILITY 2 / 4" at bounding box center [118, 98] width 177 height 20
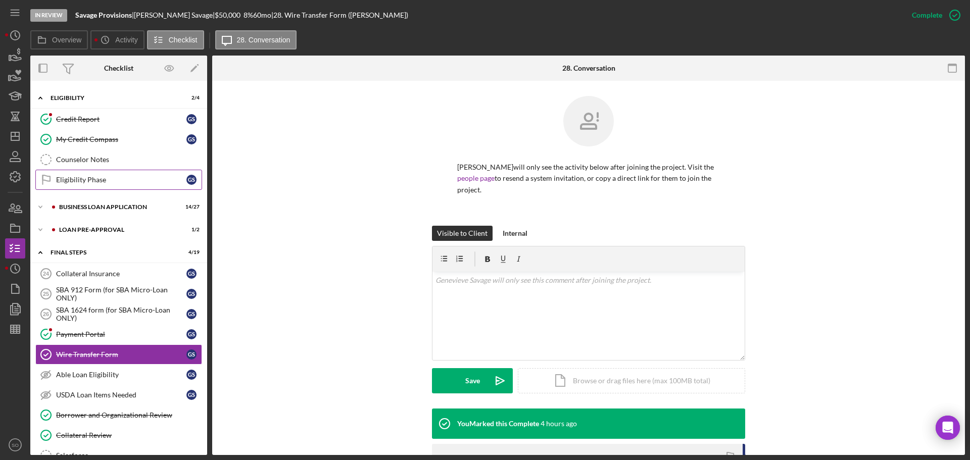
scroll to position [0, 0]
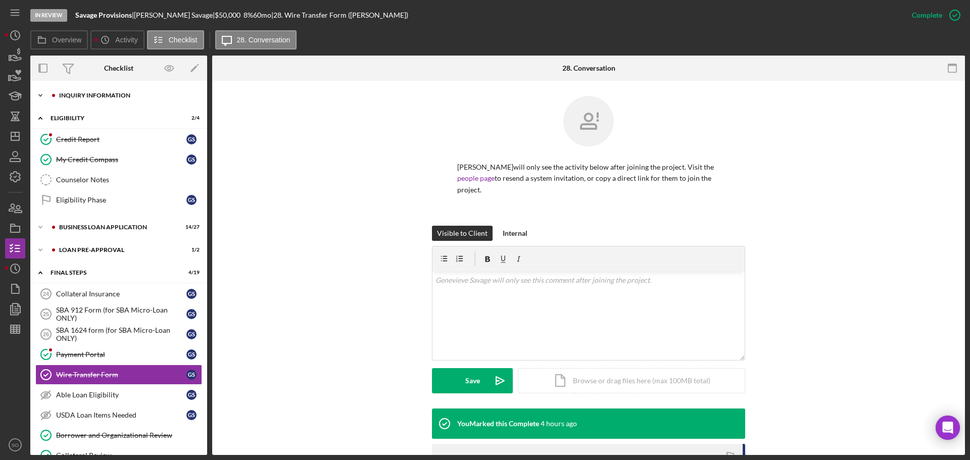
click at [75, 98] on div "INQUIRY INFORMATION" at bounding box center [126, 95] width 135 height 6
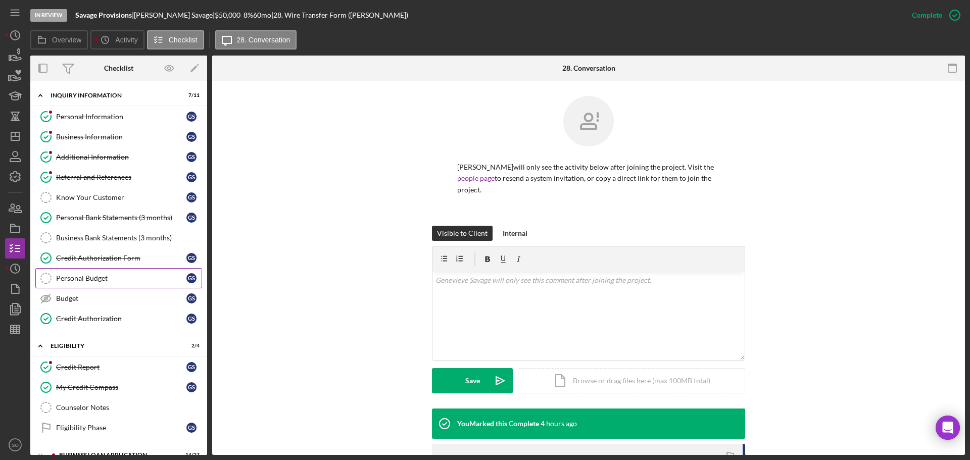
click at [151, 199] on link "Personal Budget Personal Budget G S" at bounding box center [118, 278] width 167 height 20
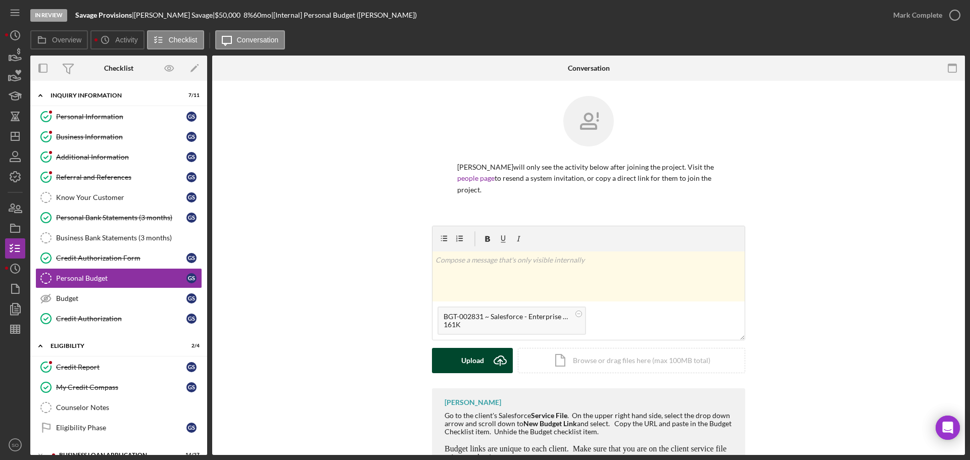
click at [480, 199] on div "Upload" at bounding box center [472, 360] width 23 height 25
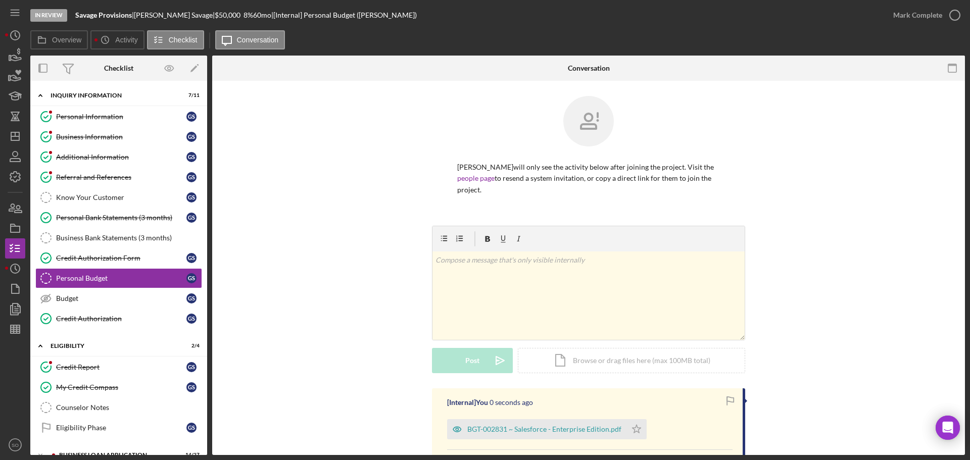
scroll to position [133, 0]
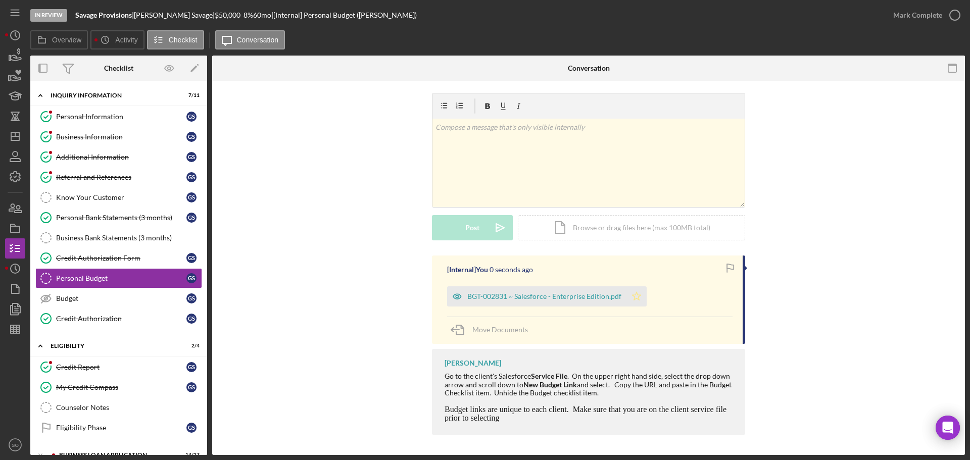
click at [480, 199] on polygon "button" at bounding box center [636, 296] width 9 height 8
click at [480, 19] on div "Mark Complete" at bounding box center [917, 15] width 49 height 20
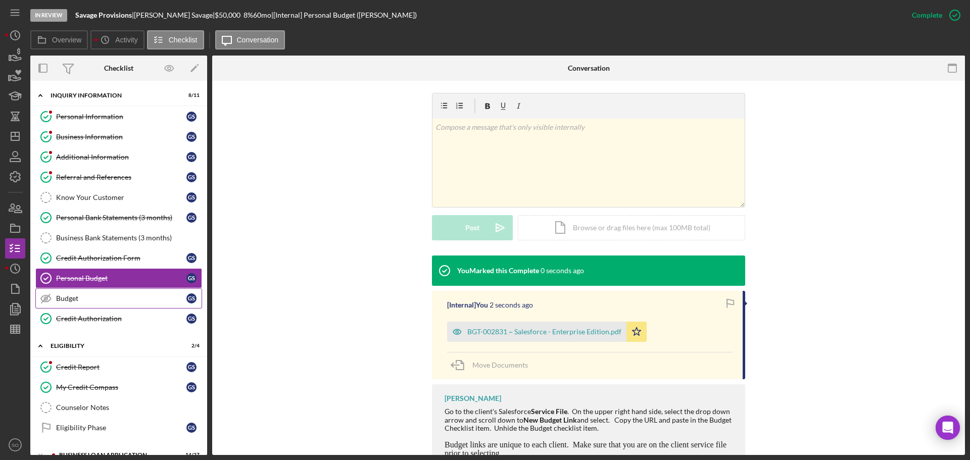
drag, startPoint x: 78, startPoint y: 300, endPoint x: 100, endPoint y: 300, distance: 21.7
click at [79, 199] on div "Budget" at bounding box center [121, 298] width 130 height 8
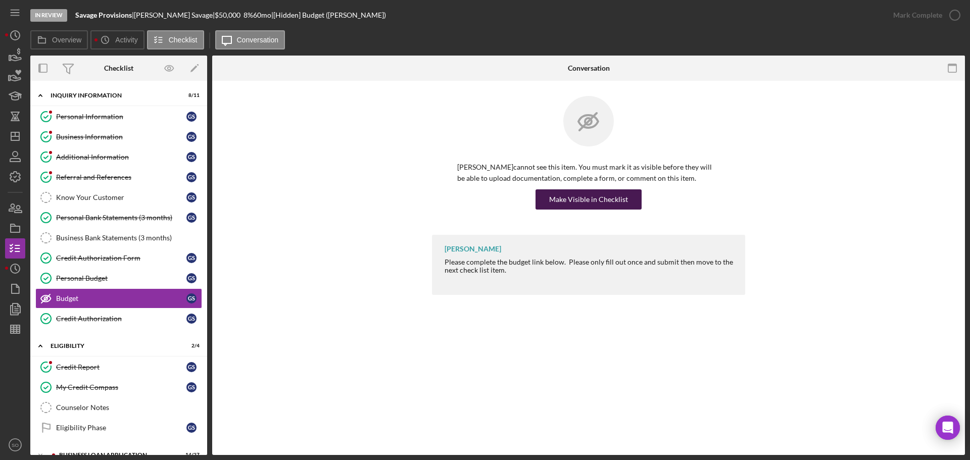
click at [480, 199] on div "Make Visible in Checklist" at bounding box center [588, 199] width 79 height 20
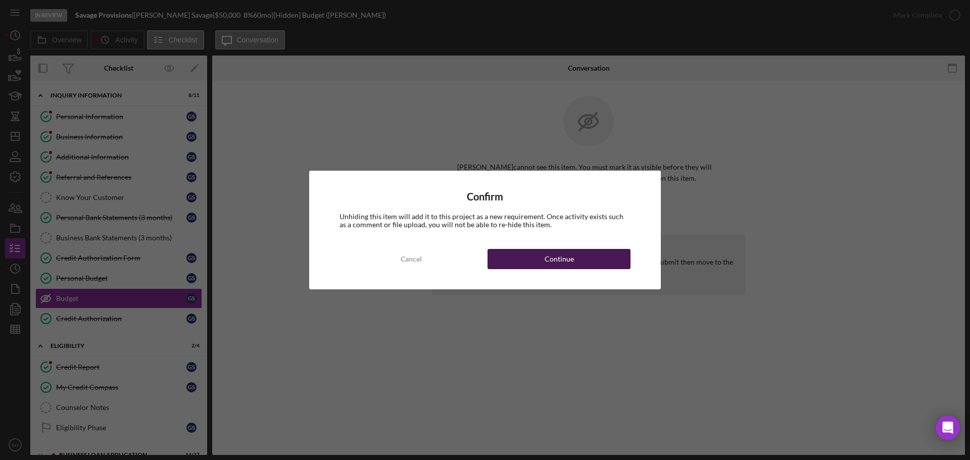
click at [480, 199] on button "Continue" at bounding box center [558, 259] width 143 height 20
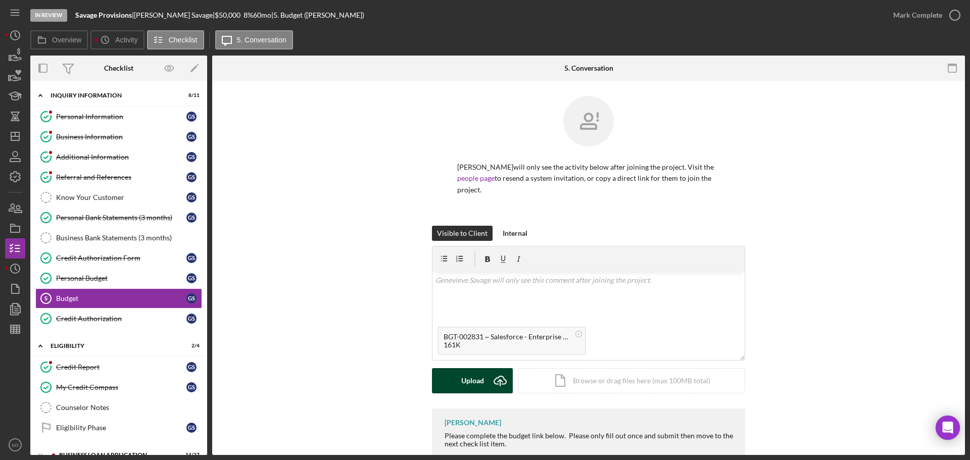
click at [480, 199] on icon "Icon/Upload" at bounding box center [499, 380] width 25 height 25
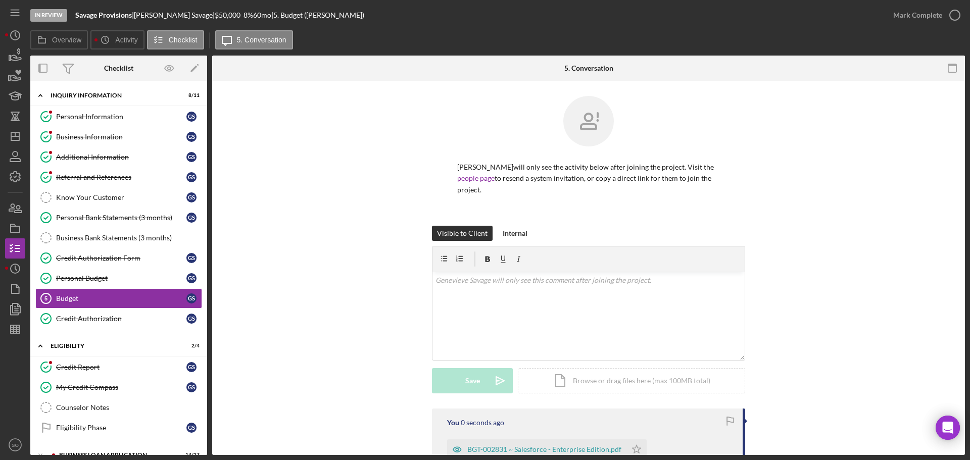
scroll to position [101, 0]
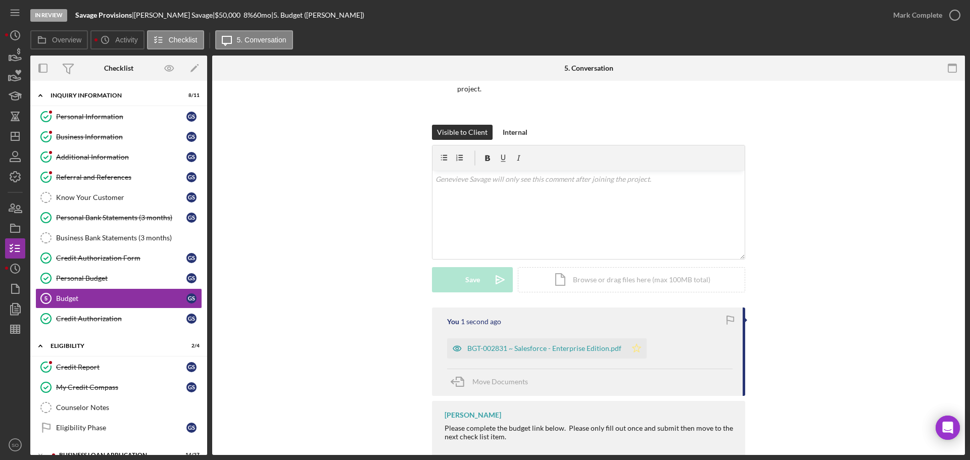
click at [480, 199] on polygon "button" at bounding box center [636, 348] width 9 height 8
click at [480, 10] on div "Mark Complete" at bounding box center [917, 15] width 49 height 20
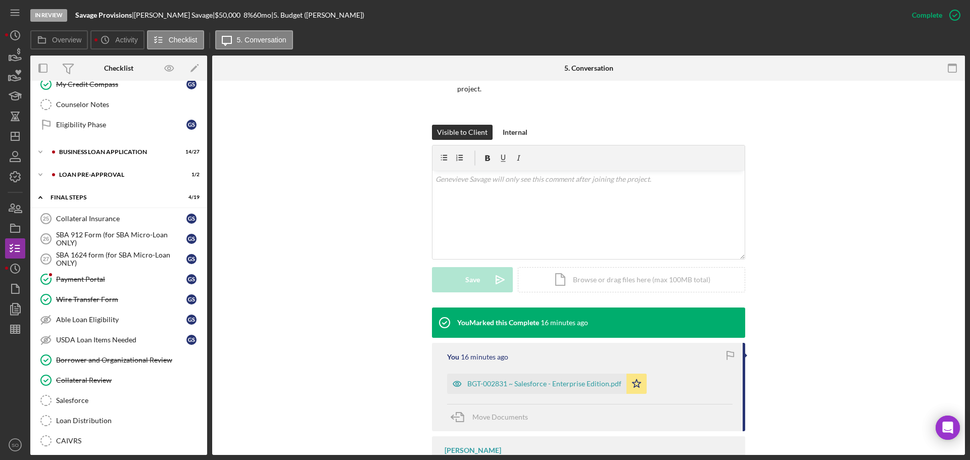
scroll to position [202, 0]
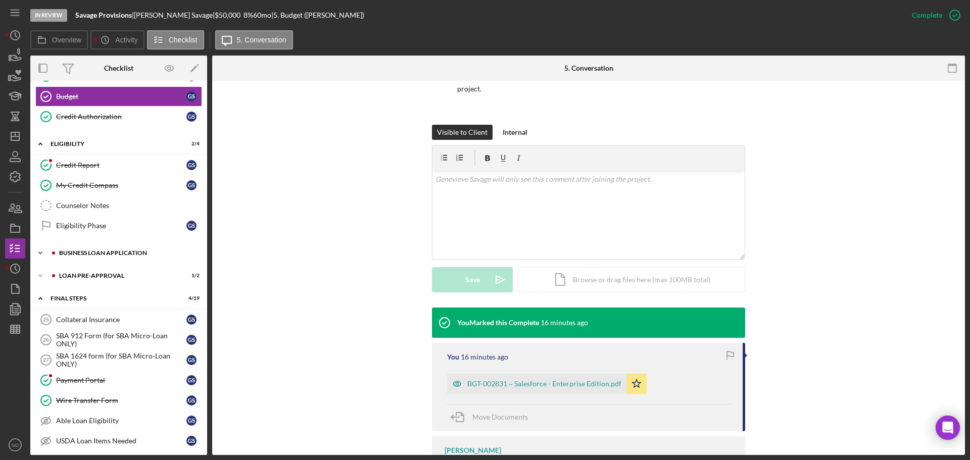
click at [132, 199] on div "Icon/Expander BUSINESS LOAN APPLICATION 14 / 27" at bounding box center [118, 253] width 177 height 20
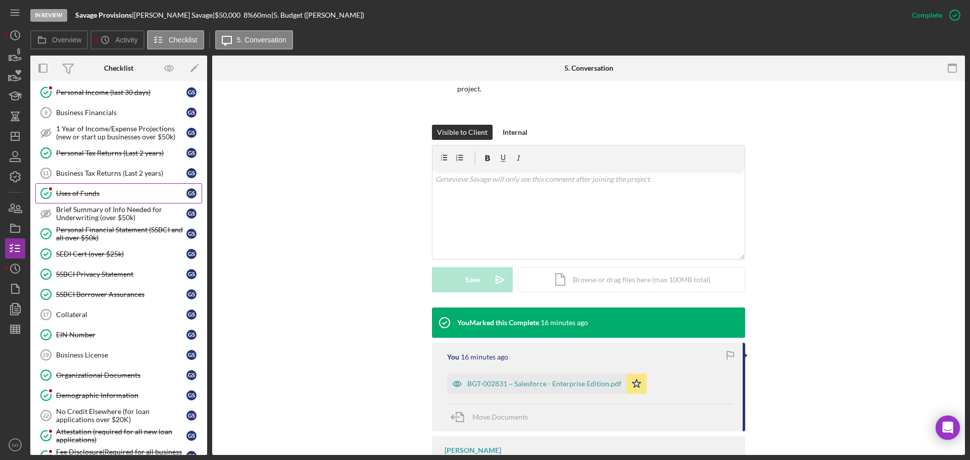
scroll to position [354, 0]
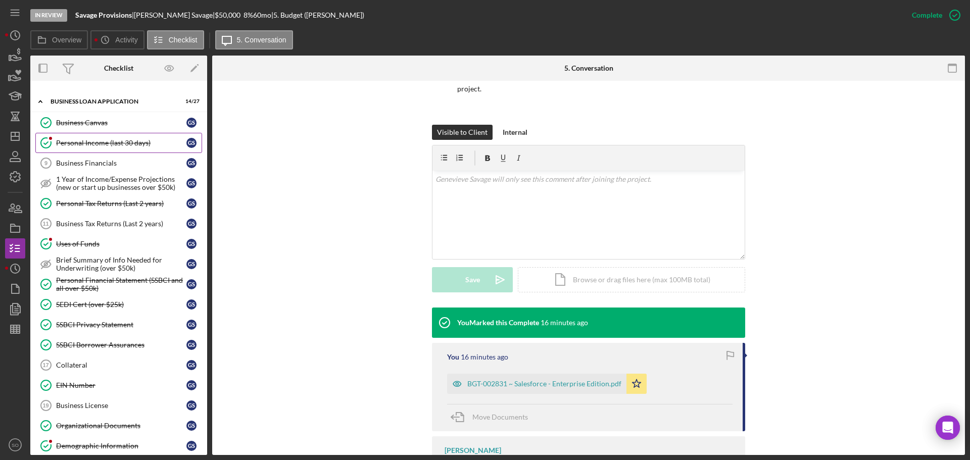
click at [106, 146] on div "Personal Income (last 30 days)" at bounding box center [121, 143] width 130 height 8
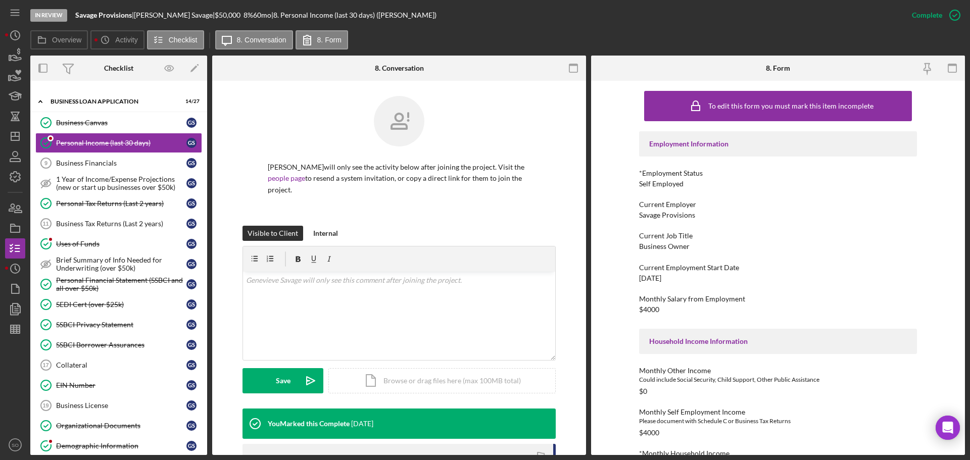
scroll to position [152, 0]
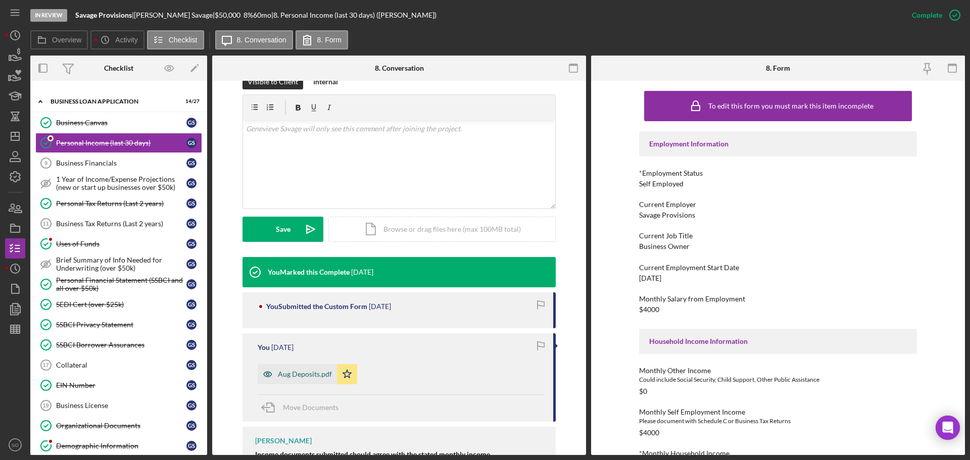
click at [301, 199] on div "Aug Deposits.pdf" at bounding box center [305, 374] width 54 height 8
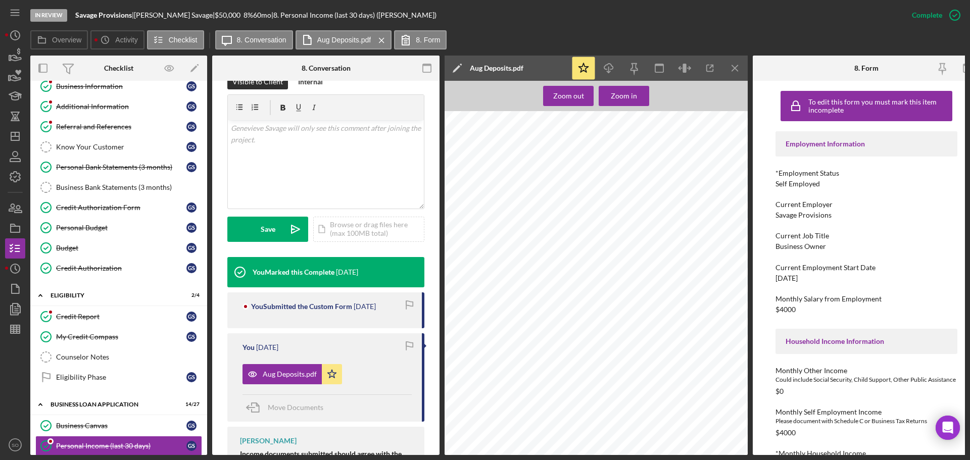
scroll to position [0, 0]
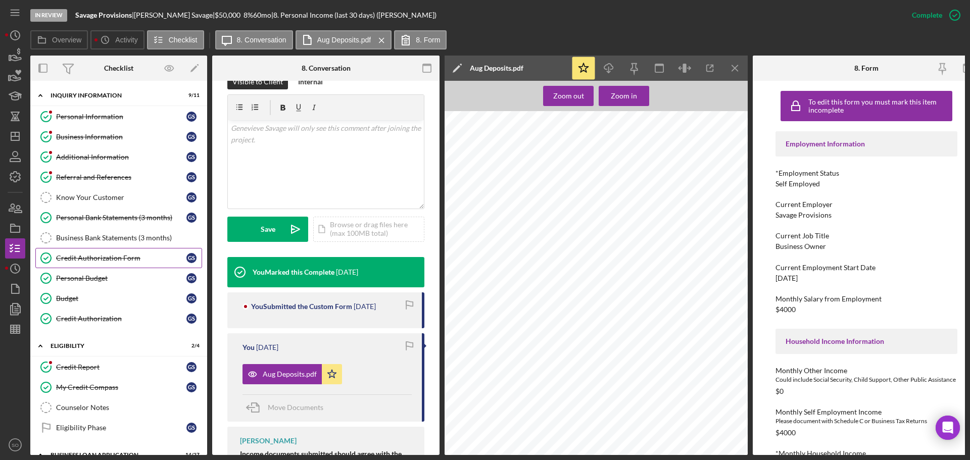
click at [121, 199] on div "Credit Authorization Form" at bounding box center [121, 258] width 130 height 8
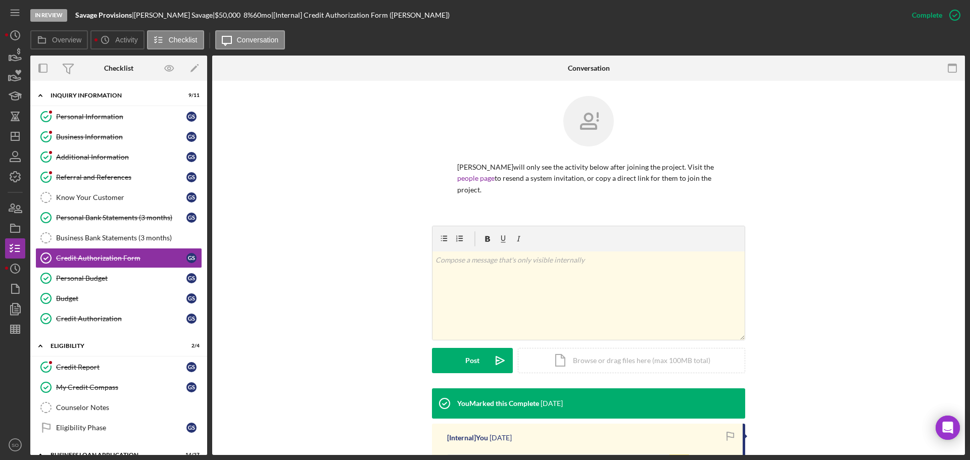
scroll to position [101, 0]
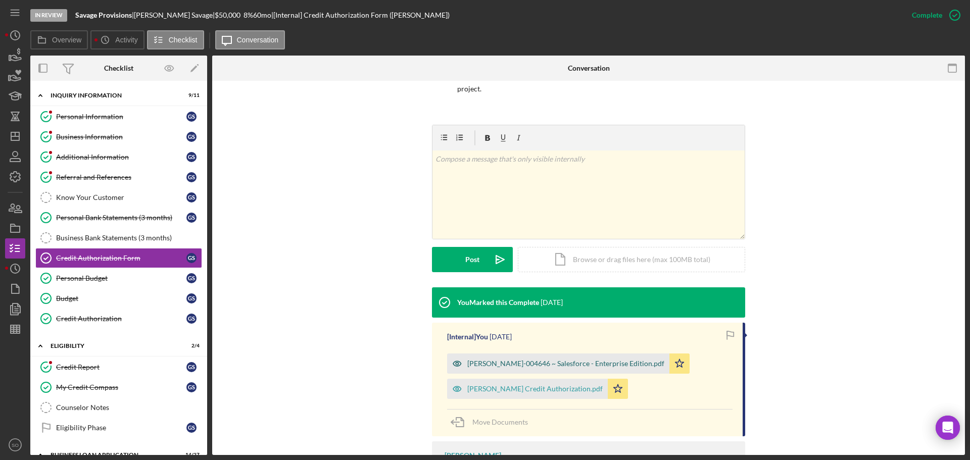
click at [480, 199] on div "Genevieve AUTH-004646 ~ Salesforce - Enterprise Edition.pdf" at bounding box center [565, 364] width 197 height 8
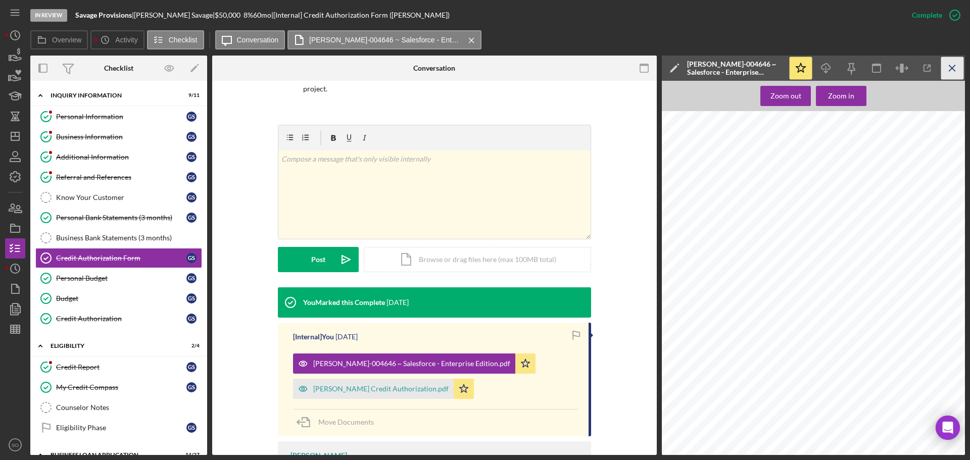
click at [480, 65] on icon "Icon/Menu Close" at bounding box center [952, 68] width 23 height 23
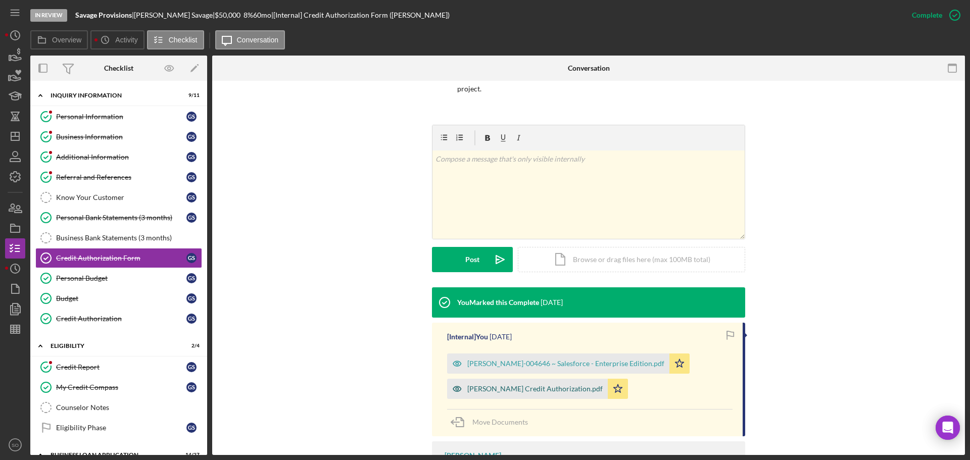
drag, startPoint x: 525, startPoint y: 391, endPoint x: 538, endPoint y: 392, distance: 13.1
click at [480, 199] on div "Eric Credit Authorization.pdf" at bounding box center [534, 389] width 135 height 8
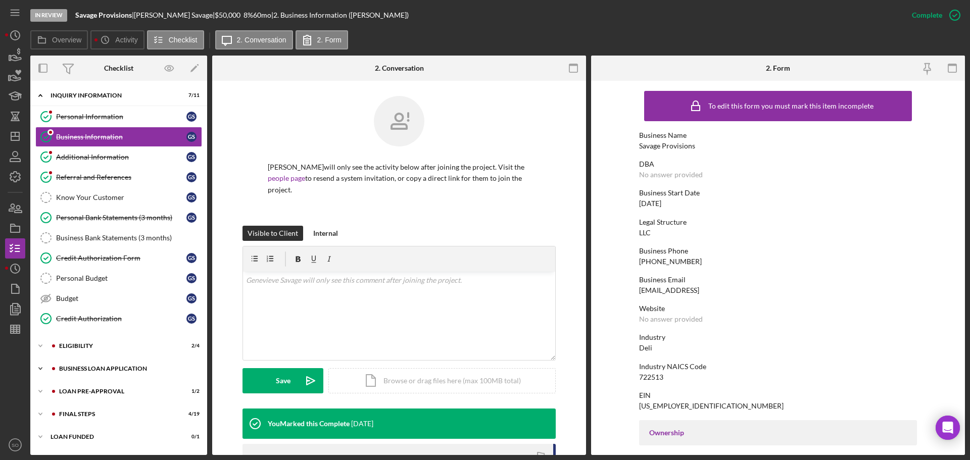
click at [83, 365] on div "Icon/Expander BUSINESS LOAN APPLICATION 14 / 27" at bounding box center [118, 369] width 177 height 20
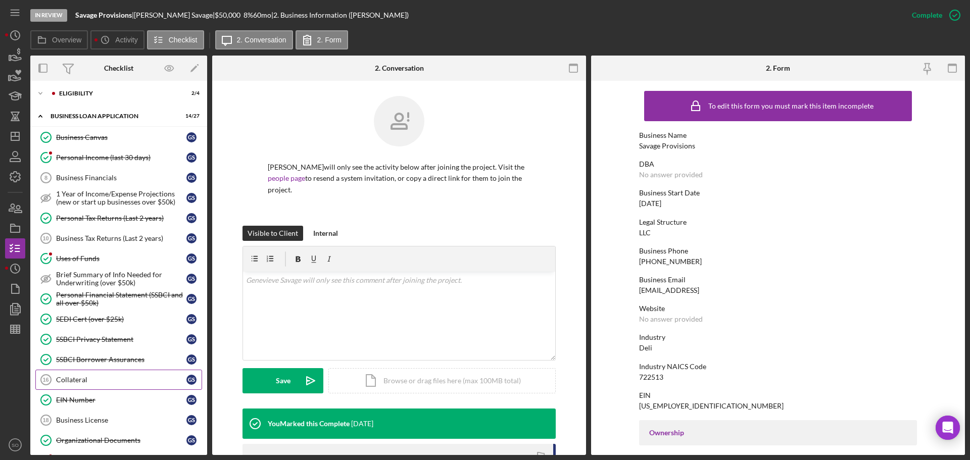
scroll to position [354, 0]
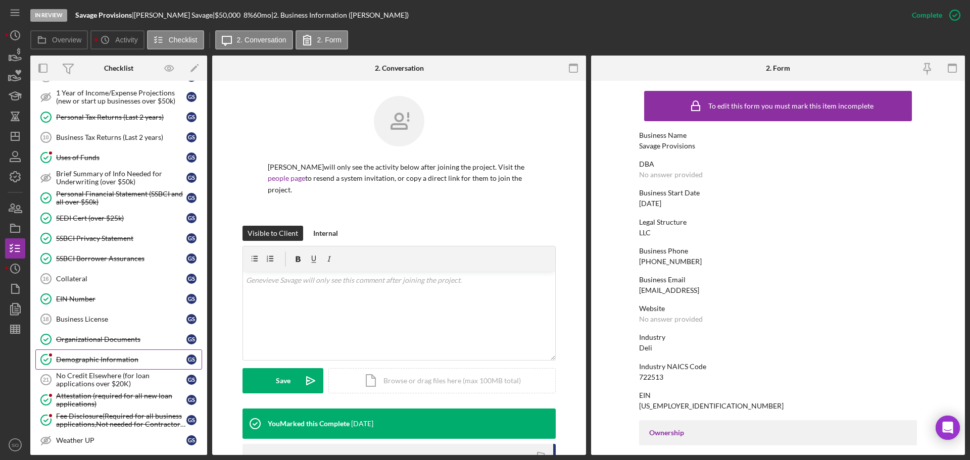
click at [116, 362] on div "Demographic Information" at bounding box center [121, 360] width 130 height 8
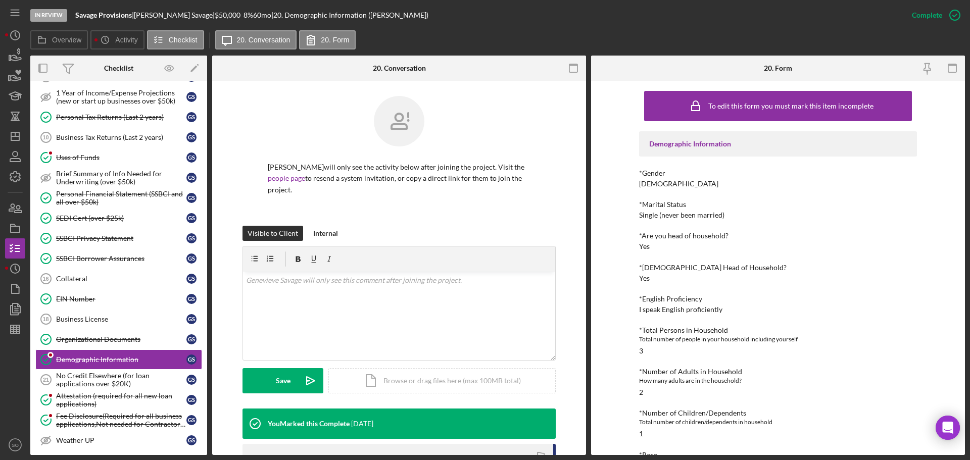
scroll to position [51, 0]
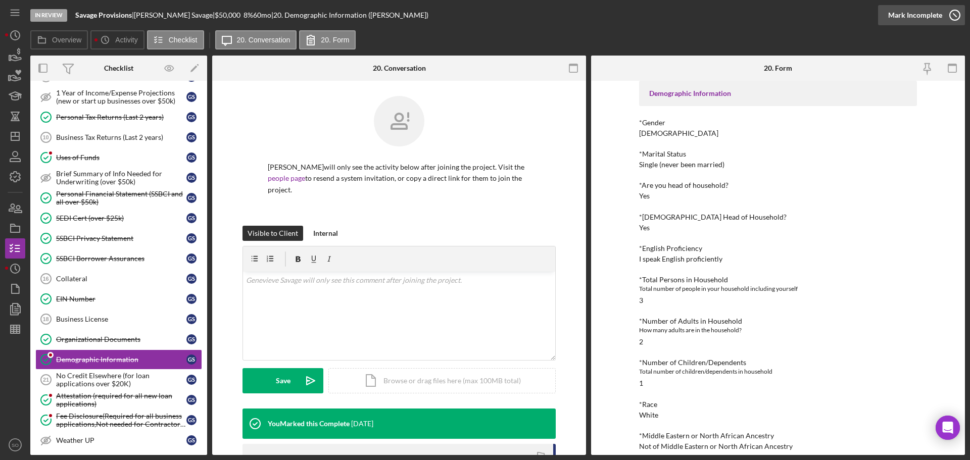
click at [930, 18] on div "Mark Incomplete" at bounding box center [915, 15] width 54 height 20
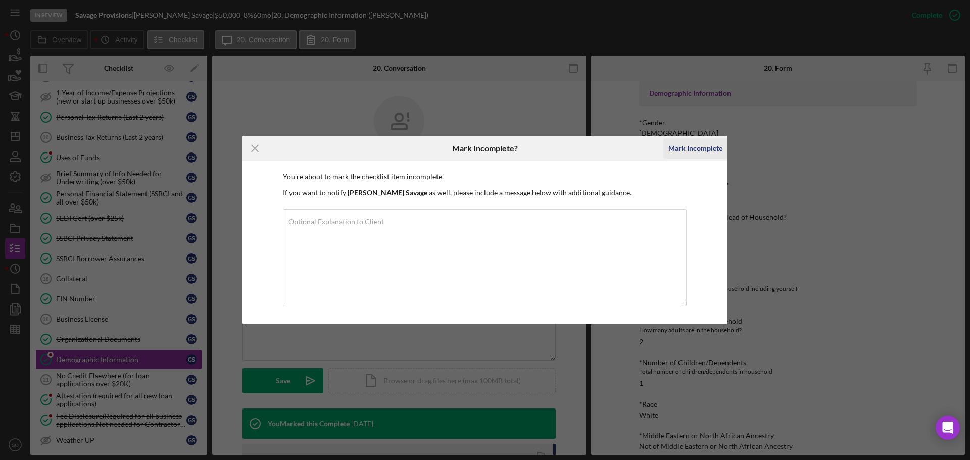
click at [689, 153] on div "Mark Incomplete" at bounding box center [695, 148] width 54 height 20
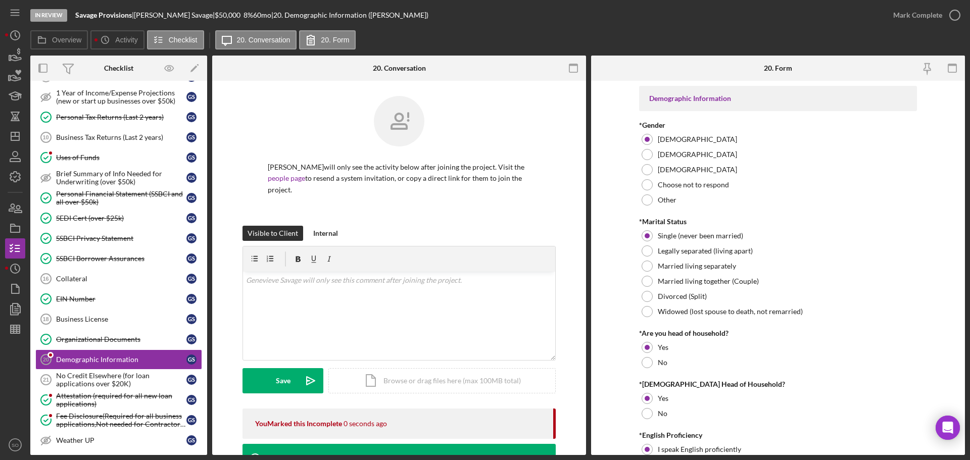
scroll to position [202, 0]
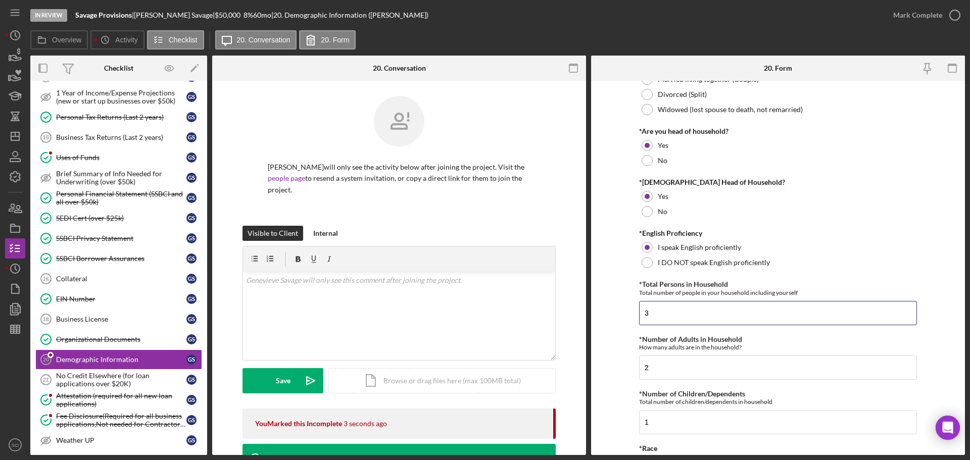
drag, startPoint x: 666, startPoint y: 310, endPoint x: 581, endPoint y: 303, distance: 85.1
click at [581, 303] on div "Overview Internal Workflow Stage In Review Icon/Dropdown Arrow Archive (can una…" at bounding box center [497, 255] width 934 height 399
type input "2"
drag, startPoint x: 660, startPoint y: 370, endPoint x: 603, endPoint y: 356, distance: 58.9
click at [603, 356] on form "Demographic Information *Gender Female Male Nonbinary Choose not to respond Oth…" at bounding box center [778, 268] width 374 height 374
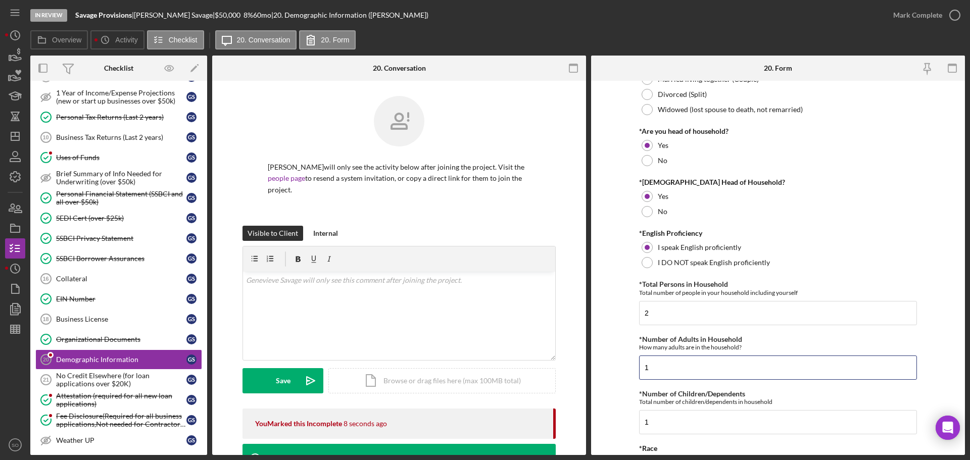
type input "1"
click at [611, 358] on form "Demographic Information *Gender Female Male Nonbinary Choose not to respond Oth…" at bounding box center [778, 268] width 374 height 374
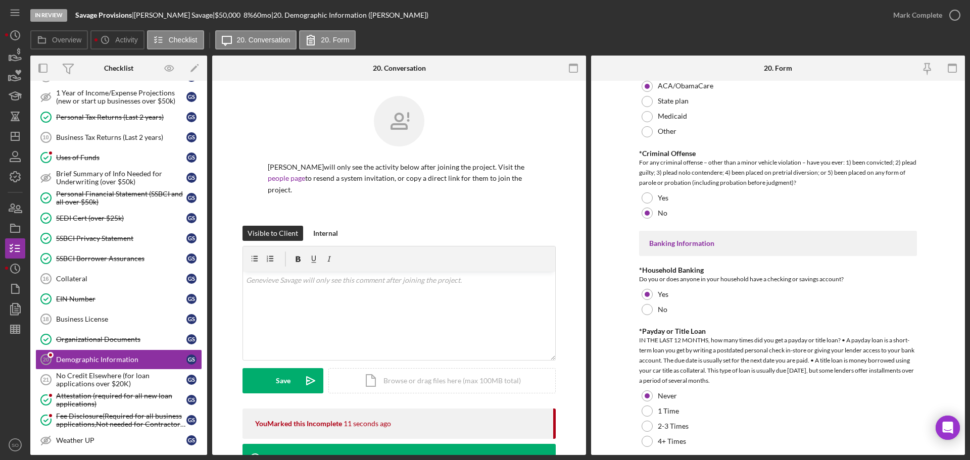
scroll to position [1985, 0]
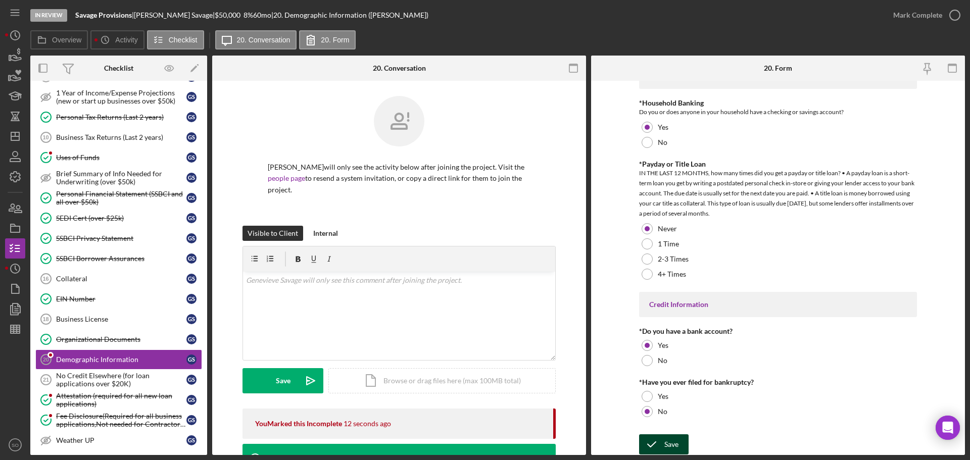
click at [680, 444] on button "Save" at bounding box center [663, 444] width 49 height 20
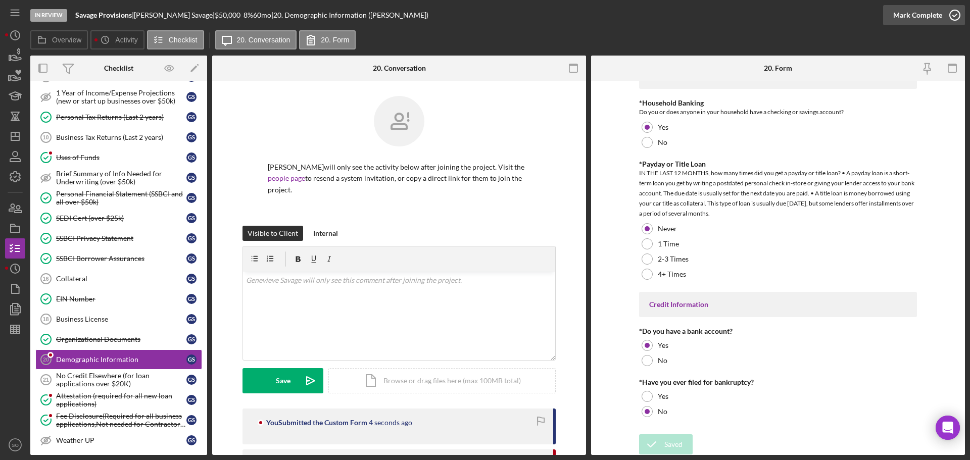
click at [929, 16] on div "Mark Complete" at bounding box center [917, 15] width 49 height 20
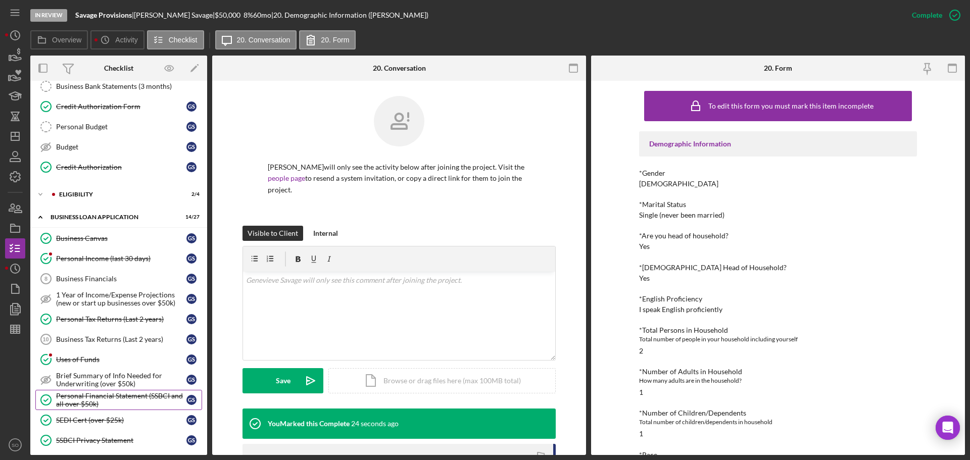
scroll to position [0, 0]
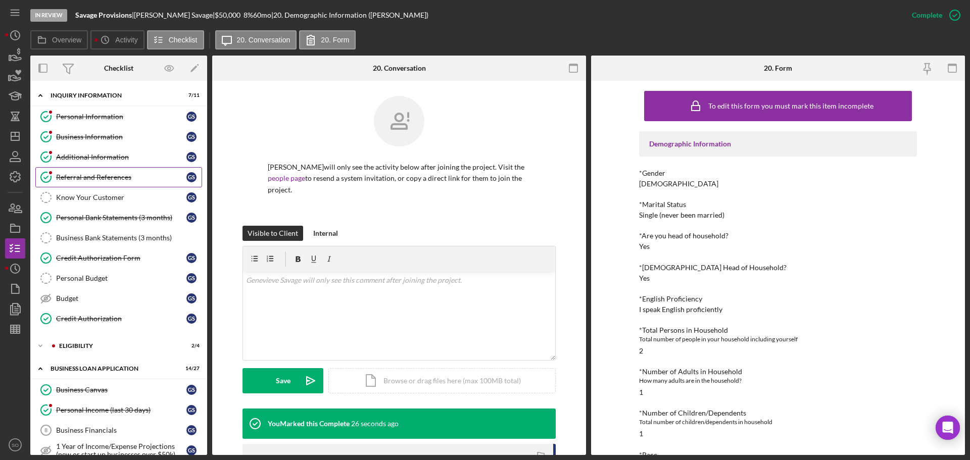
click at [100, 177] on div "Referral and References" at bounding box center [121, 177] width 130 height 8
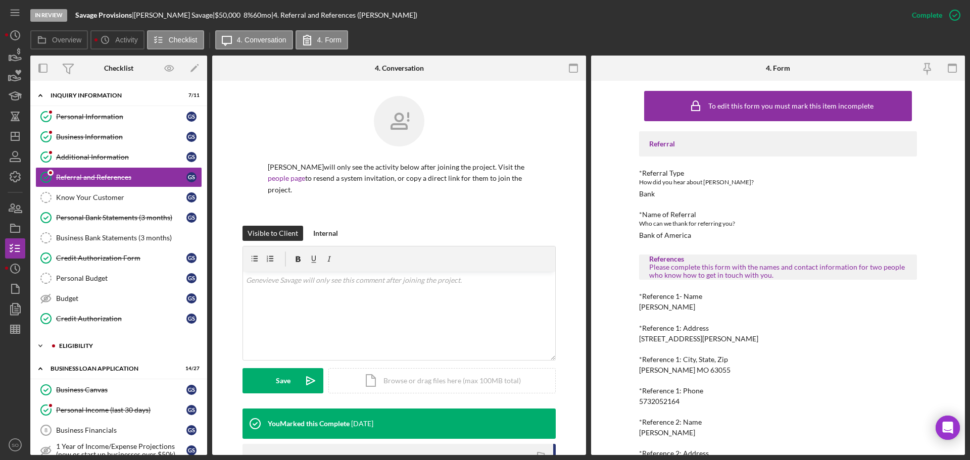
click at [94, 345] on div "ELIGIBILITY" at bounding box center [126, 346] width 135 height 6
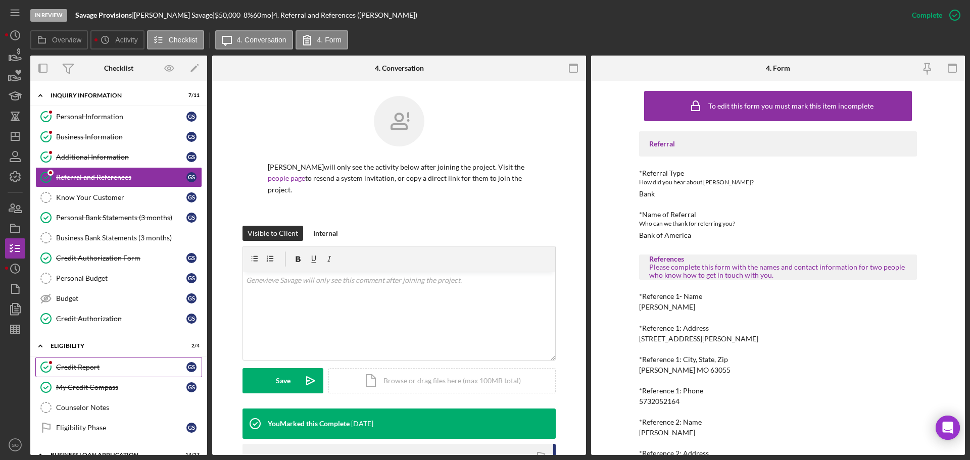
click at [97, 371] on div "Credit Report" at bounding box center [121, 367] width 130 height 8
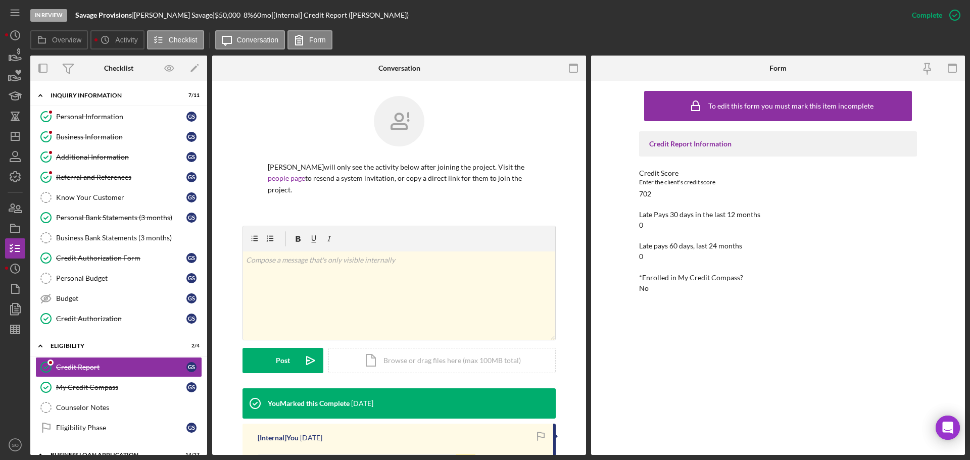
scroll to position [152, 0]
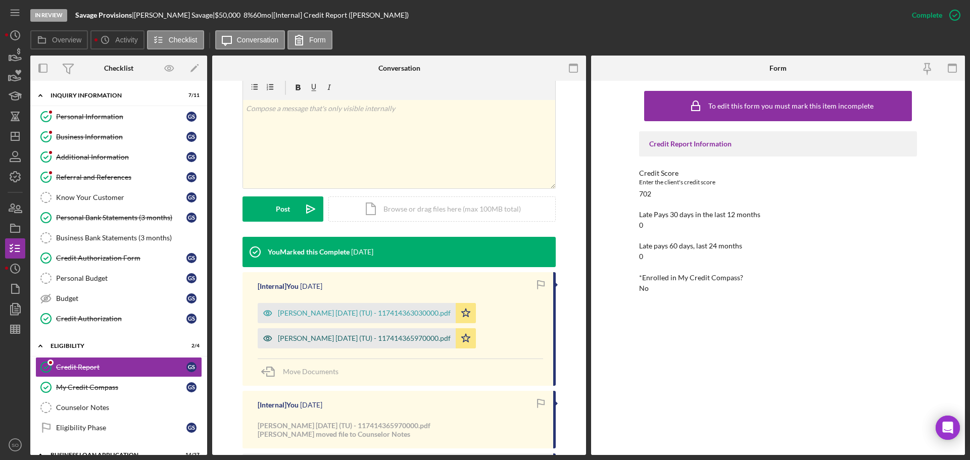
click at [355, 342] on div "Hanson, Eric 2025-08-25 (TU) - 117414365970000.pdf" at bounding box center [357, 338] width 198 height 20
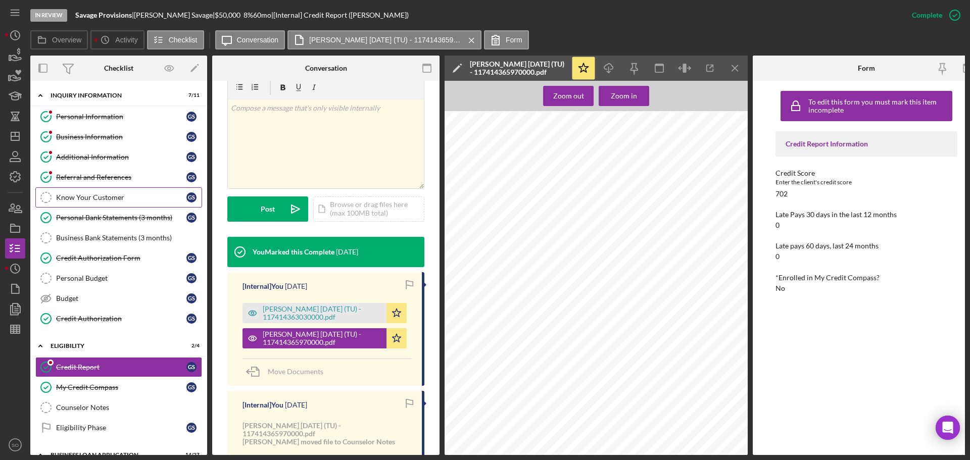
click at [107, 179] on div "Referral and References" at bounding box center [121, 177] width 130 height 8
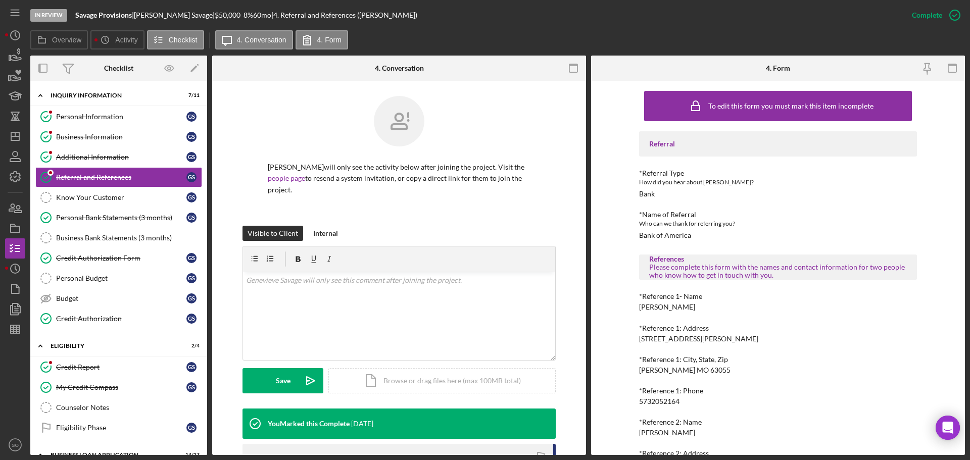
click at [668, 311] on div "James Ryan Ellenberg" at bounding box center [667, 307] width 56 height 8
copy div "James Ryan Ellenberg"
click at [671, 400] on div "5732052164" at bounding box center [659, 401] width 40 height 8
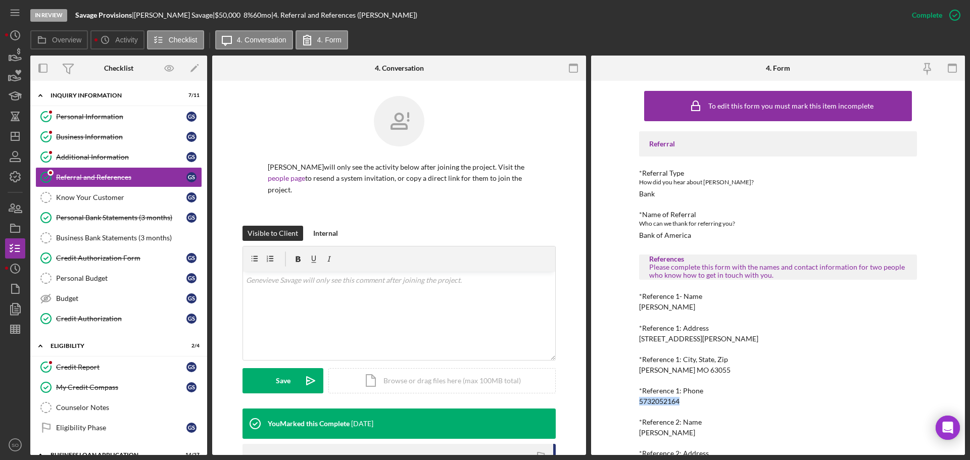
click at [670, 400] on div "5732052164" at bounding box center [659, 401] width 40 height 8
copy div "5732052164"
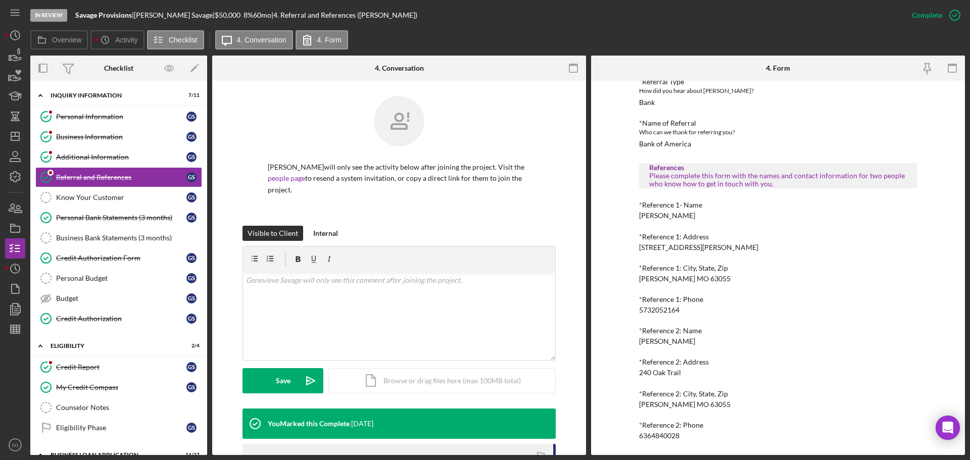
click at [671, 340] on div "Jennifer Beatty" at bounding box center [667, 341] width 56 height 8
drag, startPoint x: 671, startPoint y: 340, endPoint x: 614, endPoint y: 340, distance: 57.1
click at [670, 340] on div "Jennifer Beatty" at bounding box center [667, 341] width 56 height 8
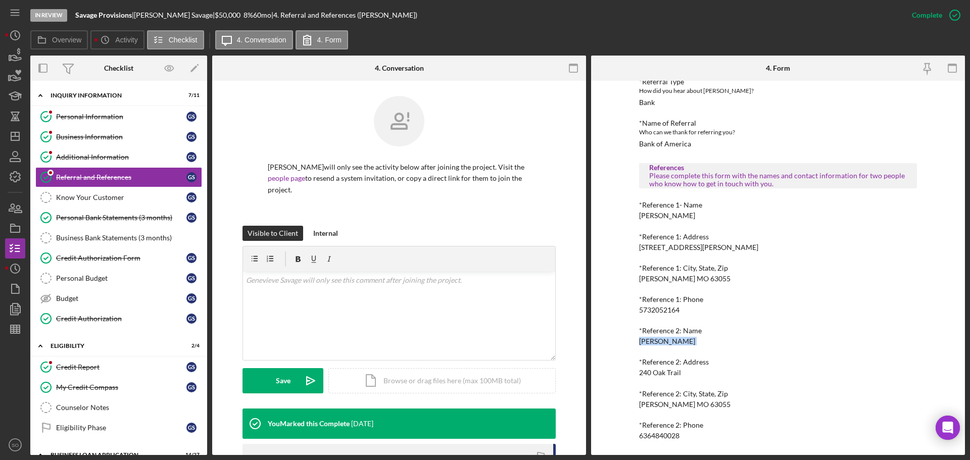
copy div "Jennifer Beatty"
click at [664, 435] on div "6364840028" at bounding box center [659, 436] width 40 height 8
copy div "6364840028"
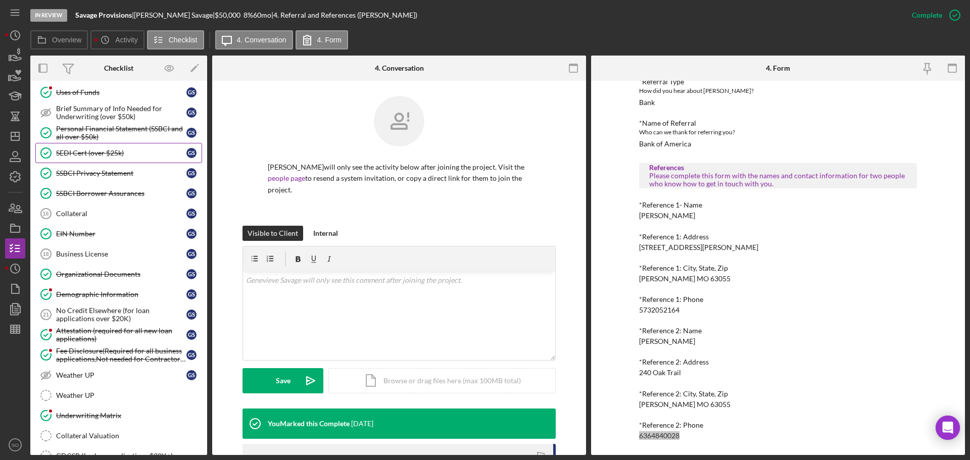
scroll to position [635, 0]
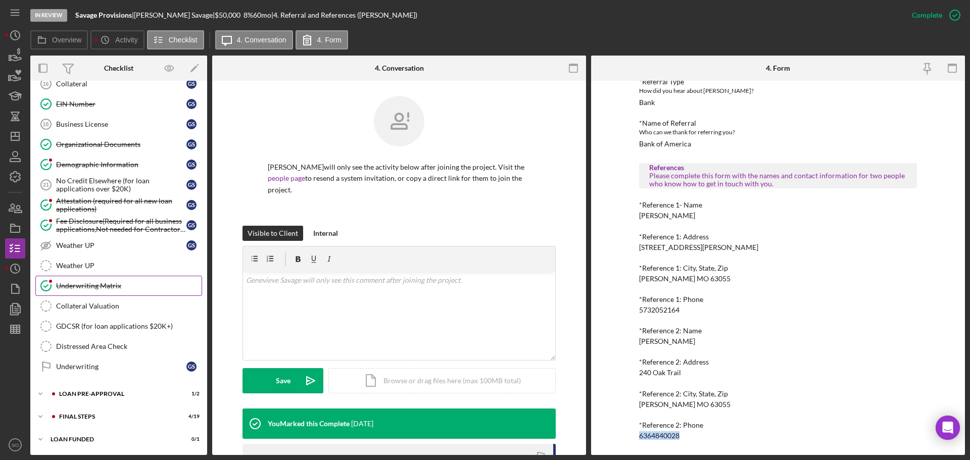
drag, startPoint x: 93, startPoint y: 287, endPoint x: 98, endPoint y: 293, distance: 7.5
click at [93, 287] on div "Underwriting Matrix" at bounding box center [128, 286] width 145 height 8
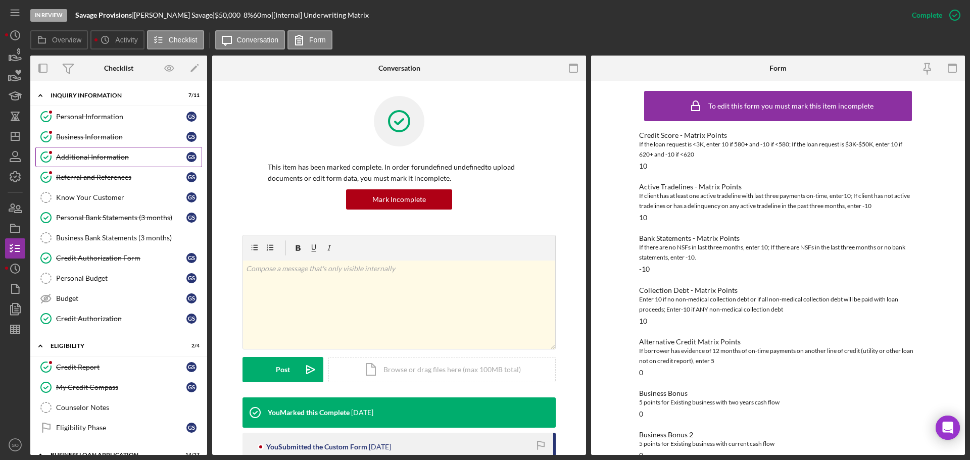
click at [87, 142] on link "Business Information Business Information G S" at bounding box center [118, 137] width 167 height 20
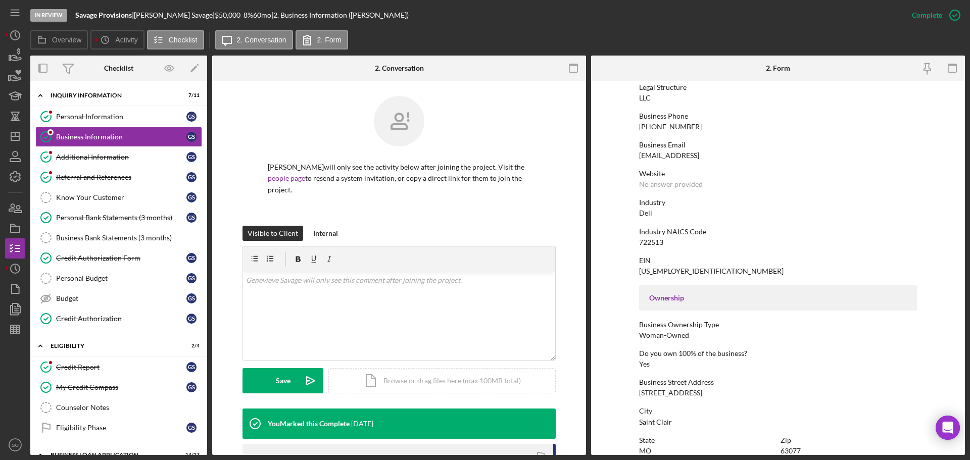
scroll to position [34, 0]
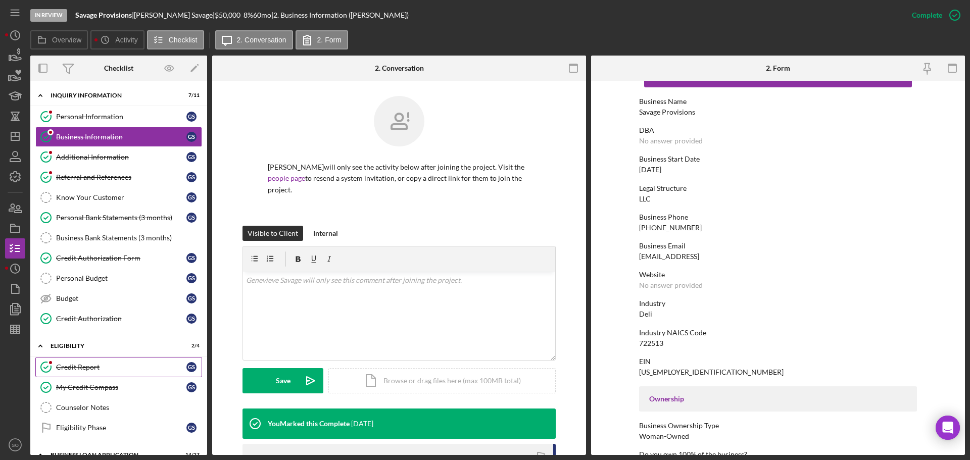
click at [96, 364] on div "Credit Report" at bounding box center [121, 367] width 130 height 8
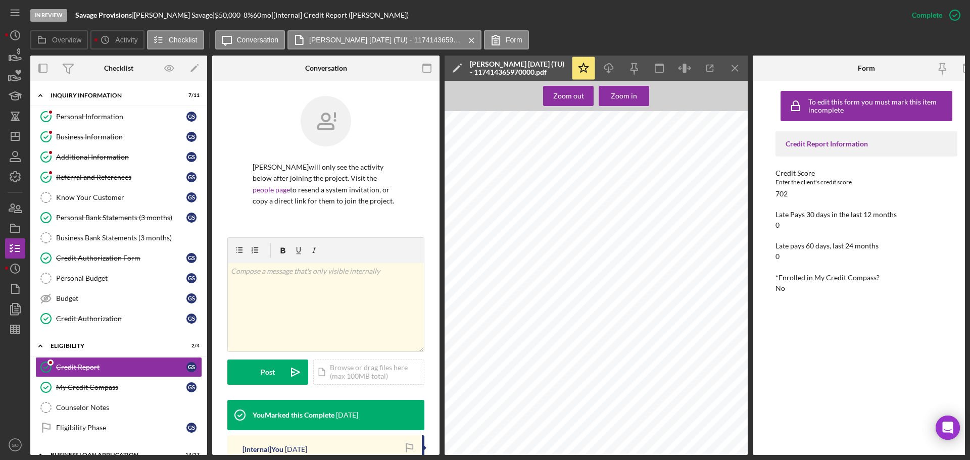
scroll to position [152, 0]
click at [963, 73] on icon "button" at bounding box center [967, 68] width 23 height 23
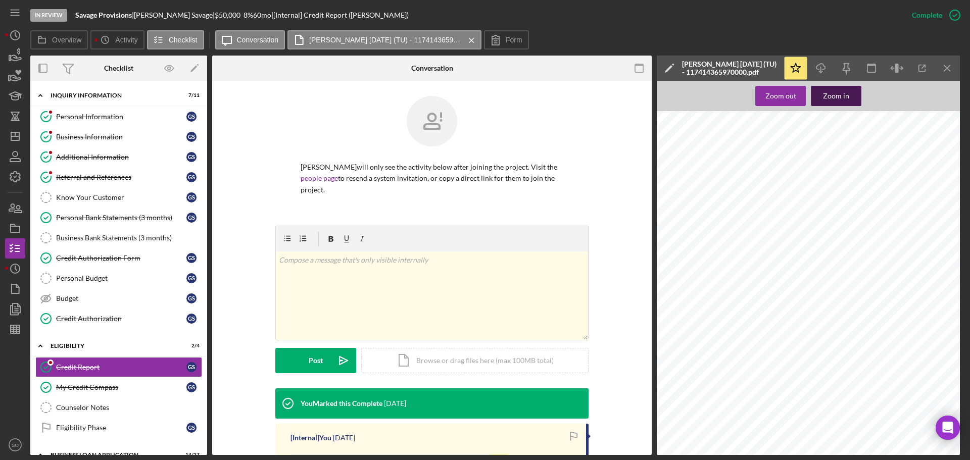
click at [842, 96] on div "Zoom in" at bounding box center [836, 96] width 26 height 20
click at [76, 140] on div "Business Information" at bounding box center [121, 137] width 130 height 8
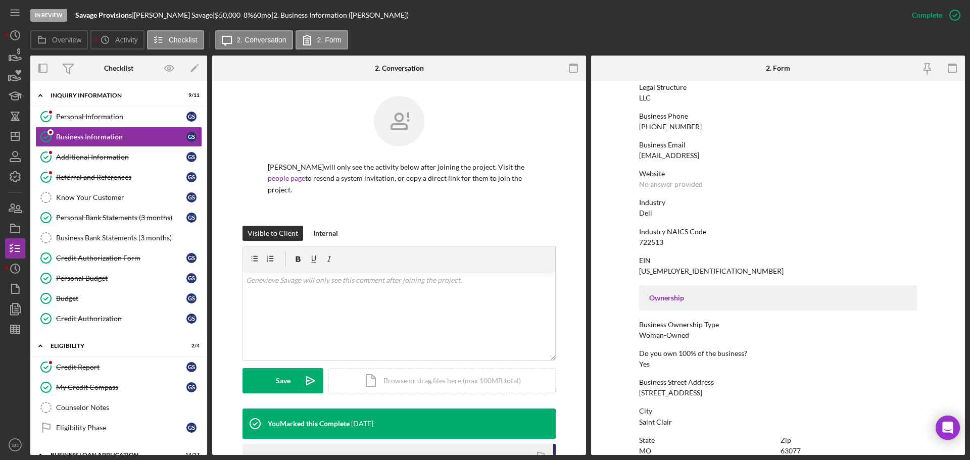
scroll to position [185, 0]
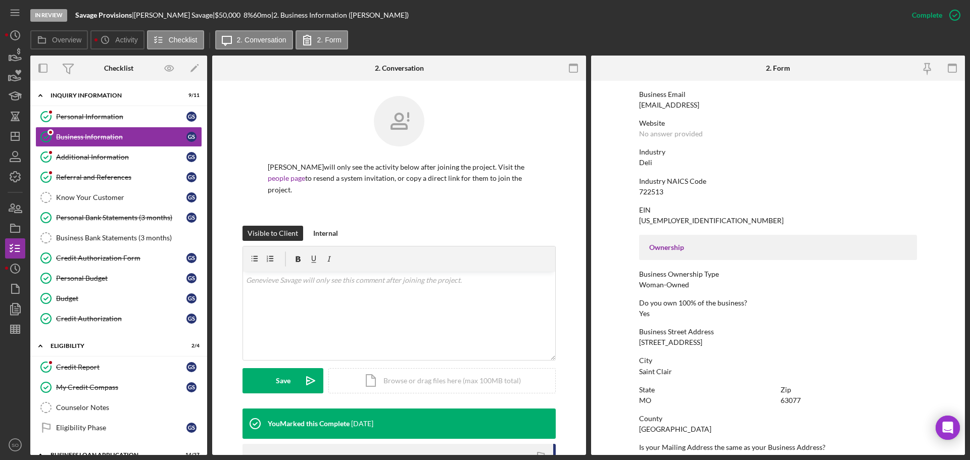
click at [682, 431] on div "Franklin County" at bounding box center [675, 429] width 72 height 8
copy div "Franklin County"
